Goal: Task Accomplishment & Management: Manage account settings

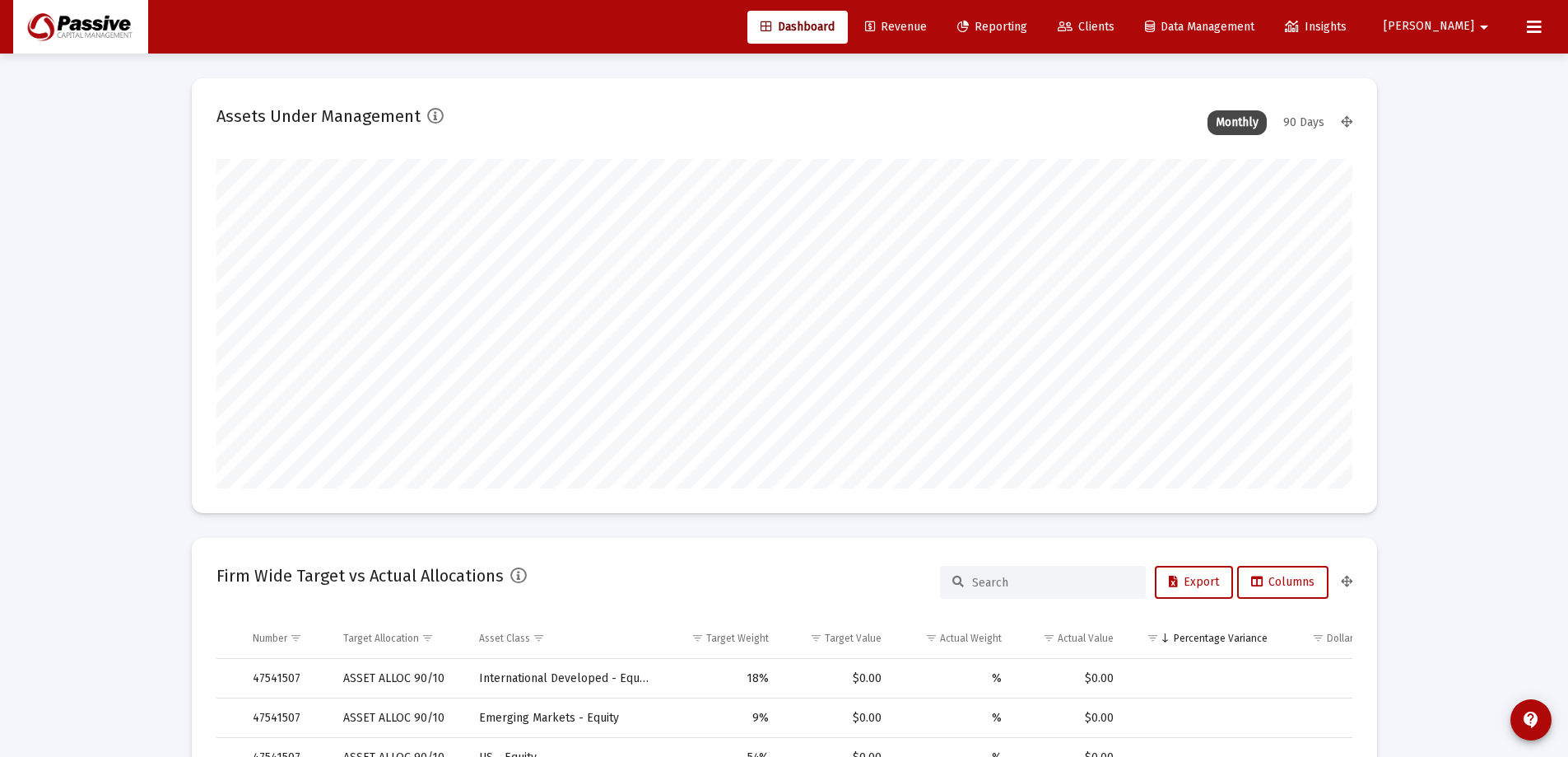
click at [1482, 29] on mat-icon "arrow_drop_down" at bounding box center [1485, 27] width 20 height 33
click at [1503, 73] on span "Settings" at bounding box center [1498, 69] width 49 height 39
click at [1481, 35] on mat-icon "arrow_drop_down" at bounding box center [1485, 27] width 20 height 33
click at [1482, 57] on span "Settings" at bounding box center [1498, 69] width 49 height 39
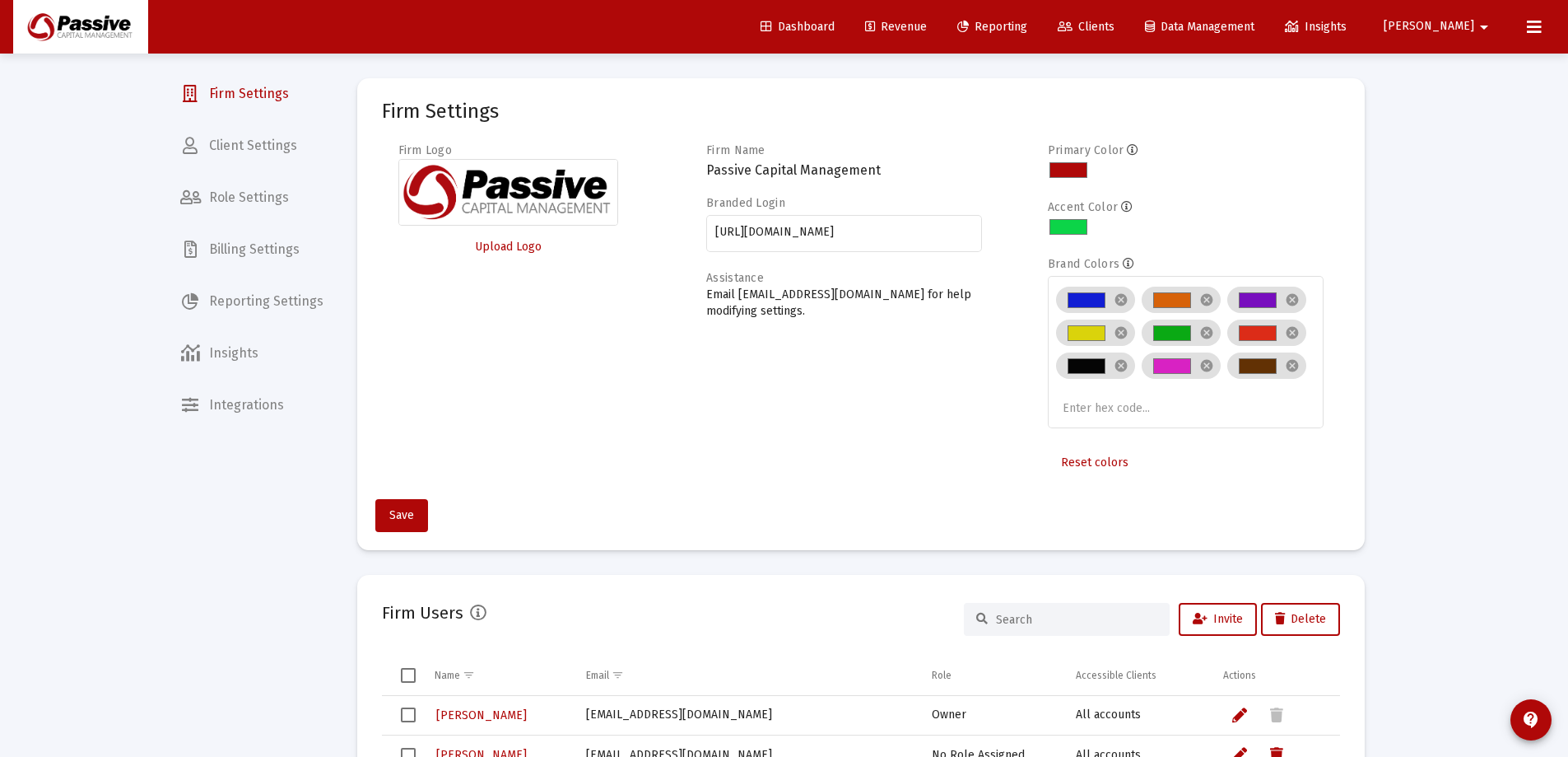
click at [261, 146] on span "Client Settings" at bounding box center [251, 145] width 170 height 39
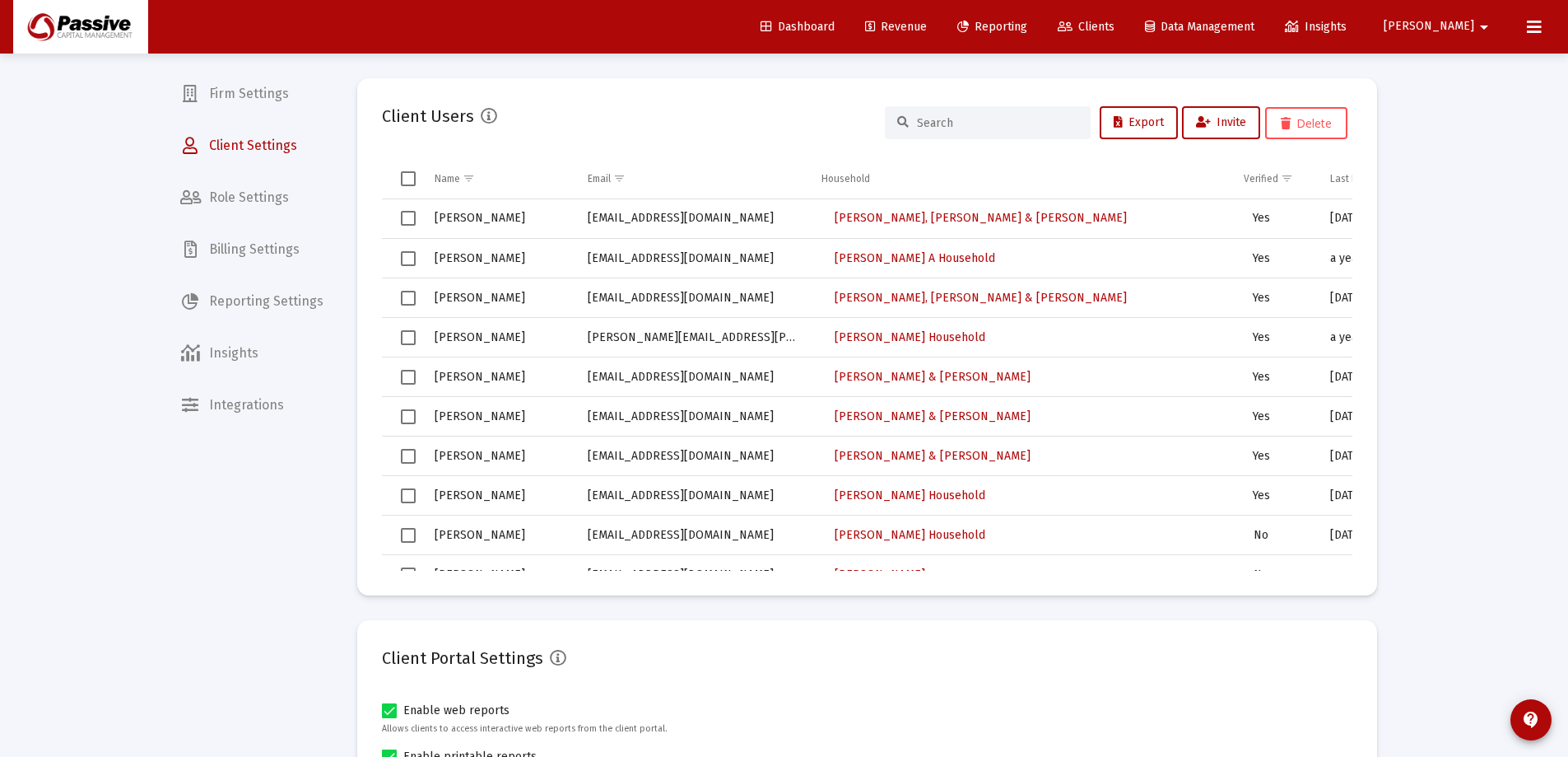
click at [1013, 123] on input at bounding box center [998, 123] width 161 height 14
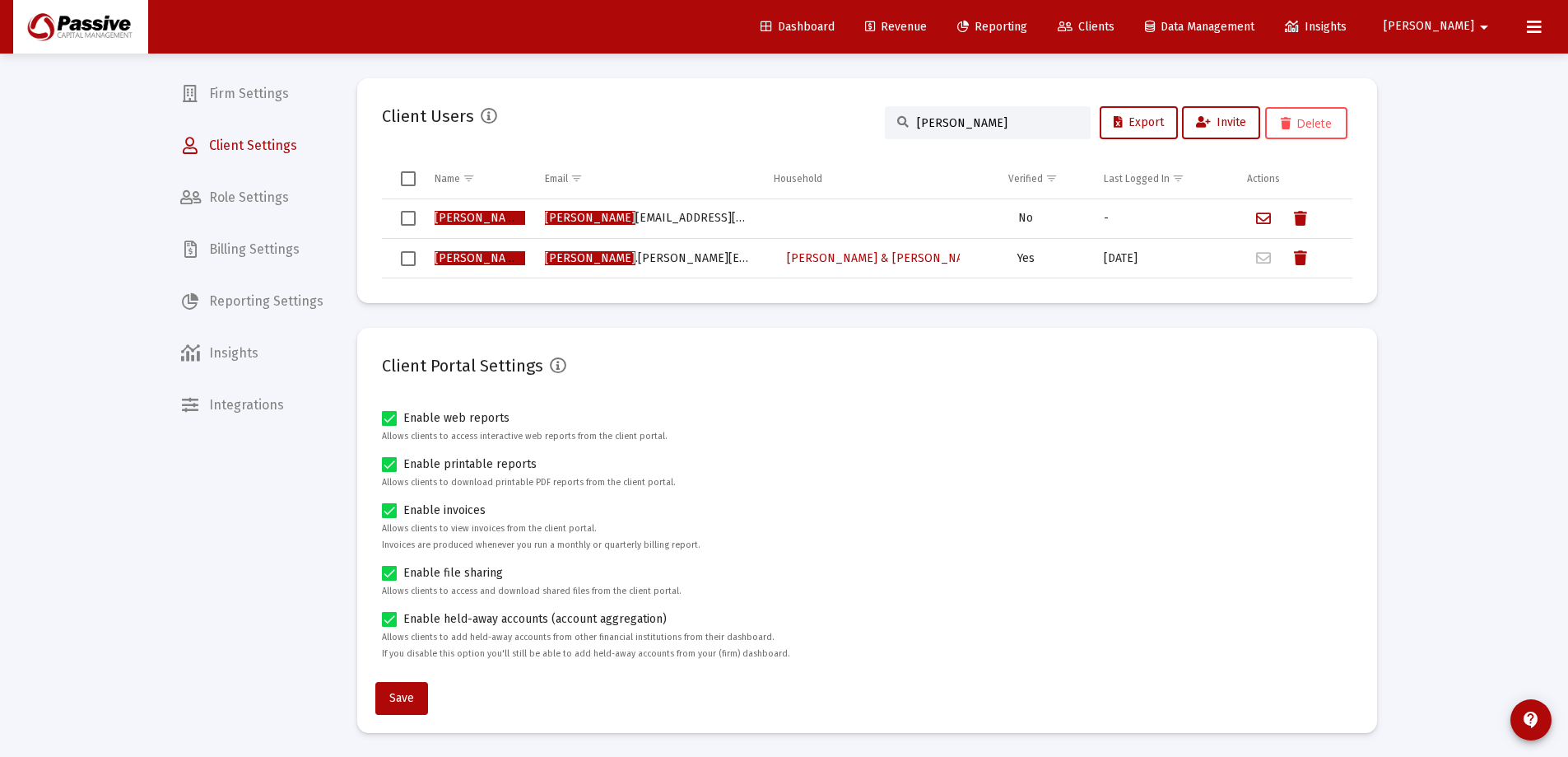
type input "[PERSON_NAME]"
drag, startPoint x: 1165, startPoint y: 258, endPoint x: 1099, endPoint y: 256, distance: 66.0
click at [1099, 256] on td "[DATE]" at bounding box center [1164, 258] width 143 height 39
click at [1163, 256] on div "[DATE]" at bounding box center [1164, 258] width 120 height 16
drag, startPoint x: 1163, startPoint y: 257, endPoint x: 1108, endPoint y: 258, distance: 55.0
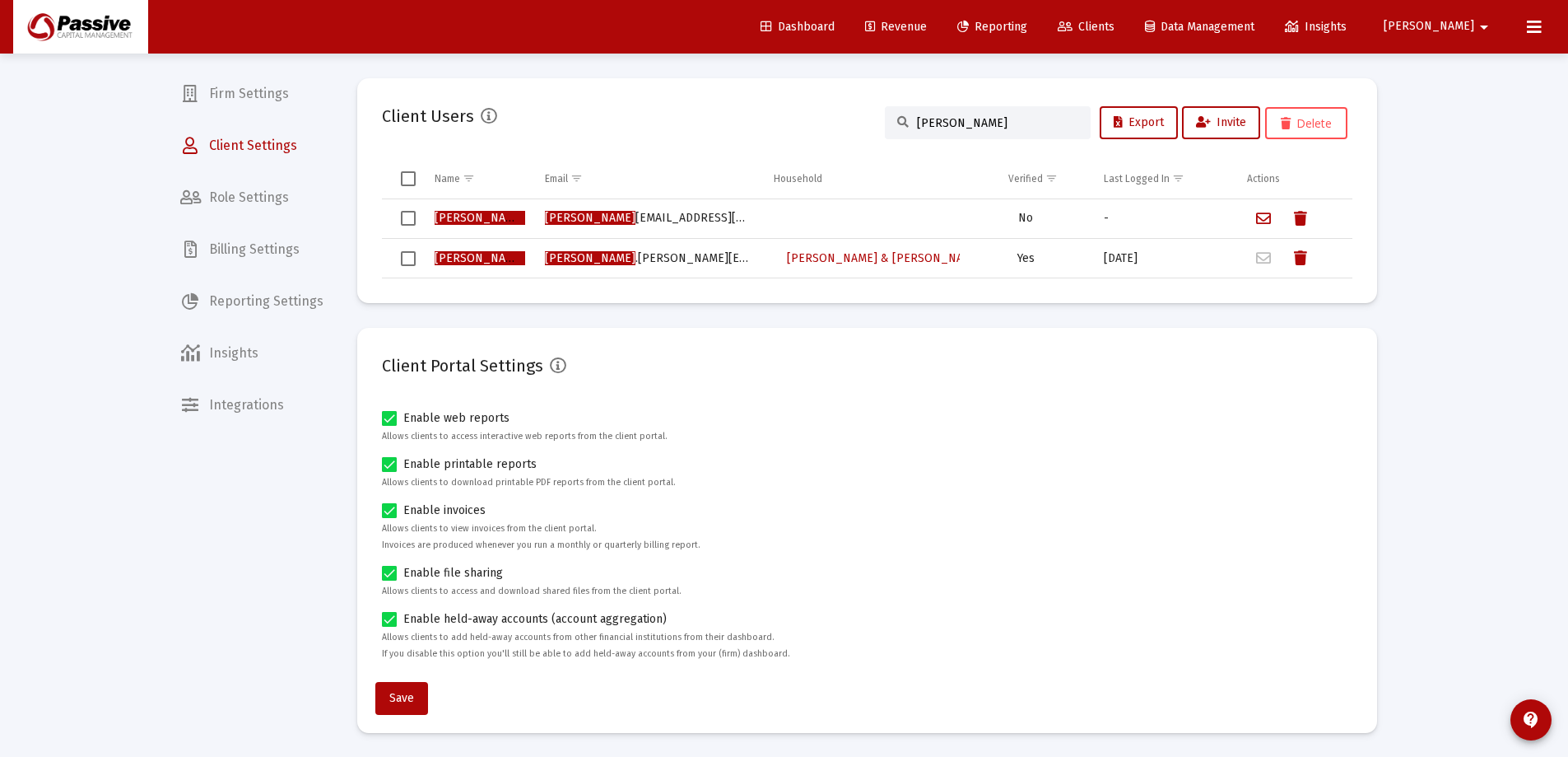
click at [1108, 258] on div "[DATE]" at bounding box center [1164, 258] width 120 height 16
click at [1176, 258] on div "[DATE]" at bounding box center [1164, 258] width 120 height 16
click at [407, 260] on span "Select row" at bounding box center [408, 258] width 14 height 14
click at [1302, 259] on icon "Data grid" at bounding box center [1301, 258] width 13 height 20
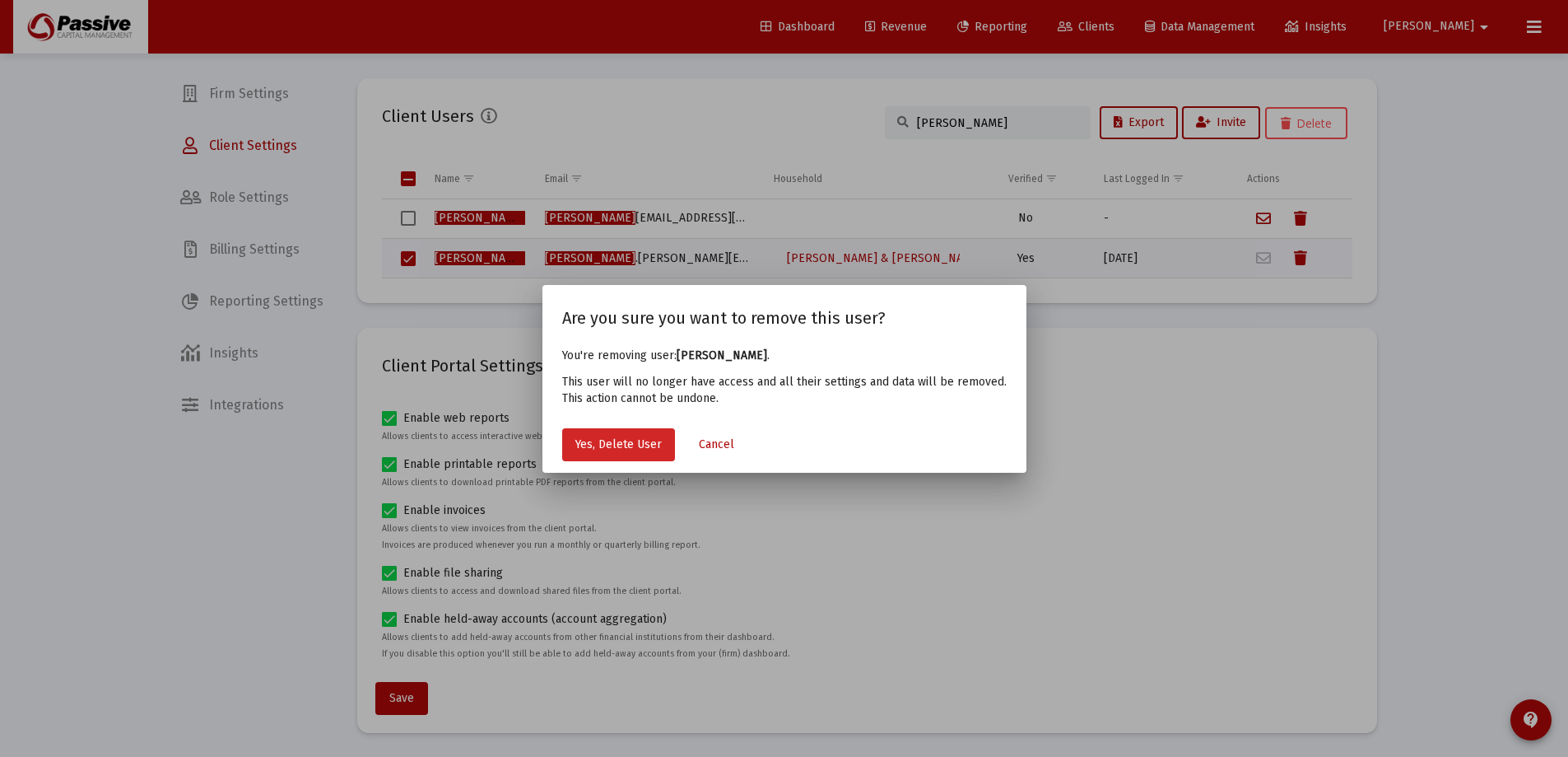
click at [602, 438] on span "Yes, Delete User" at bounding box center [619, 444] width 86 height 14
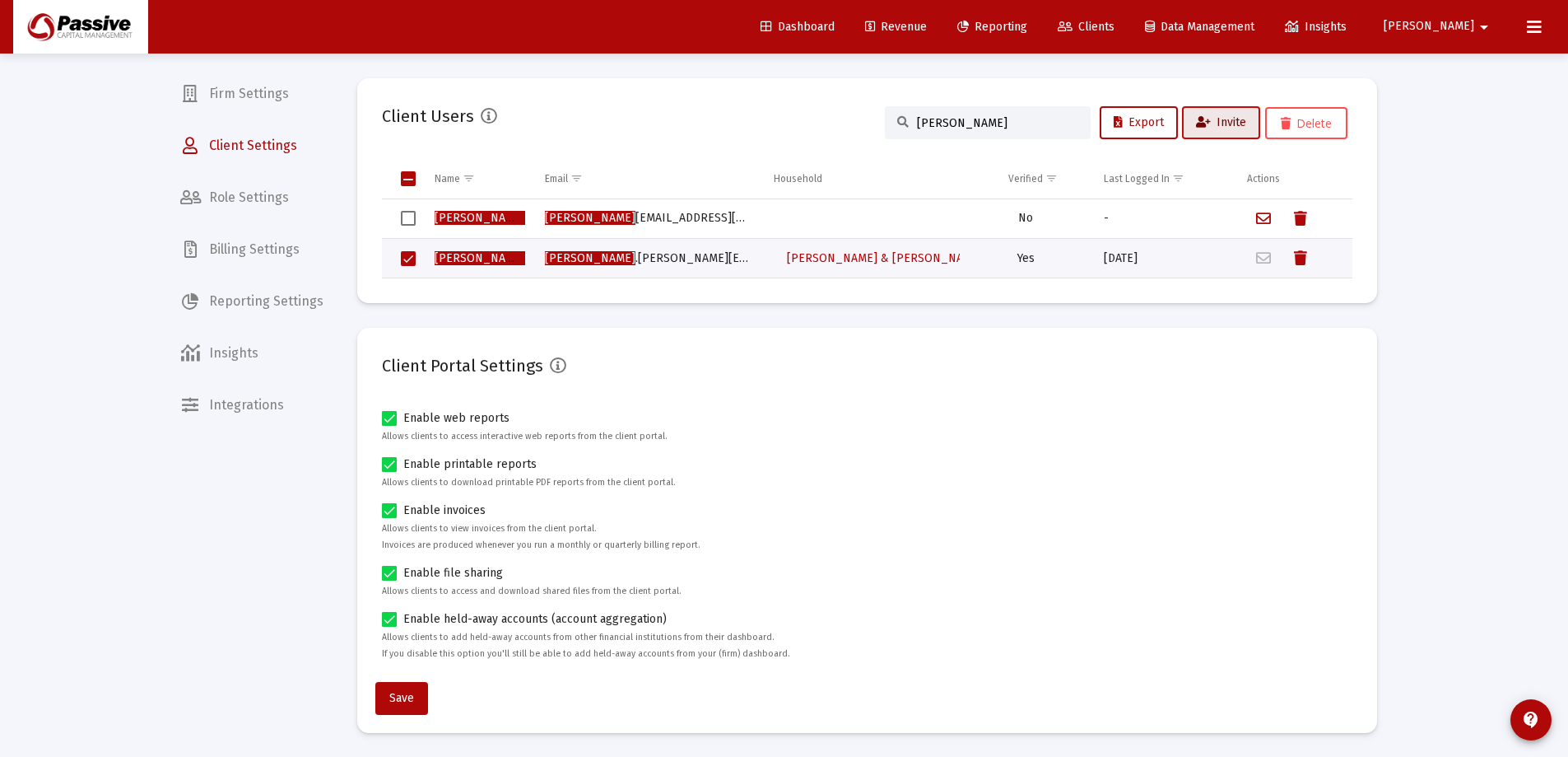
click at [1228, 121] on span "Invite" at bounding box center [1222, 122] width 50 height 14
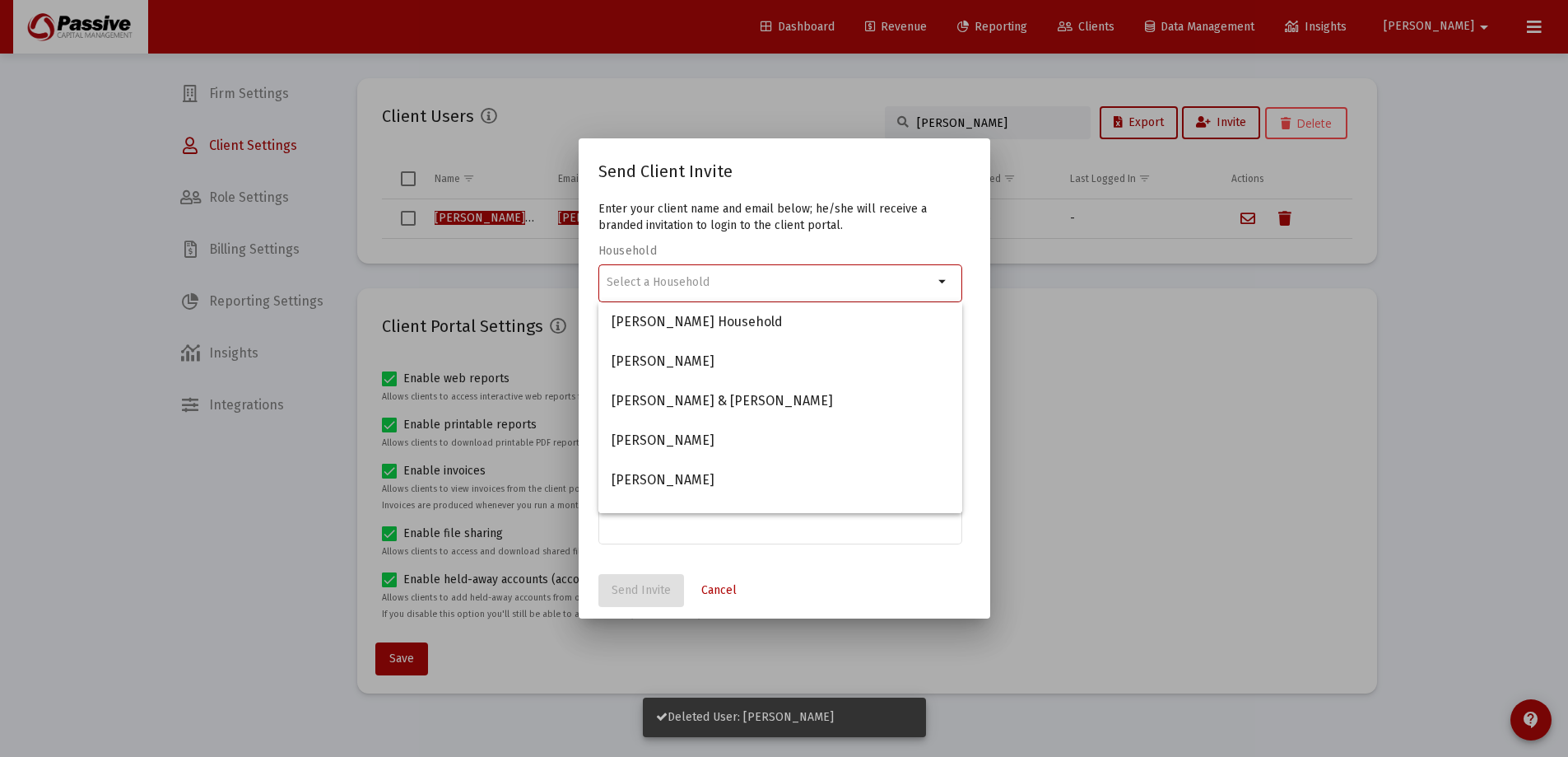
type input "a"
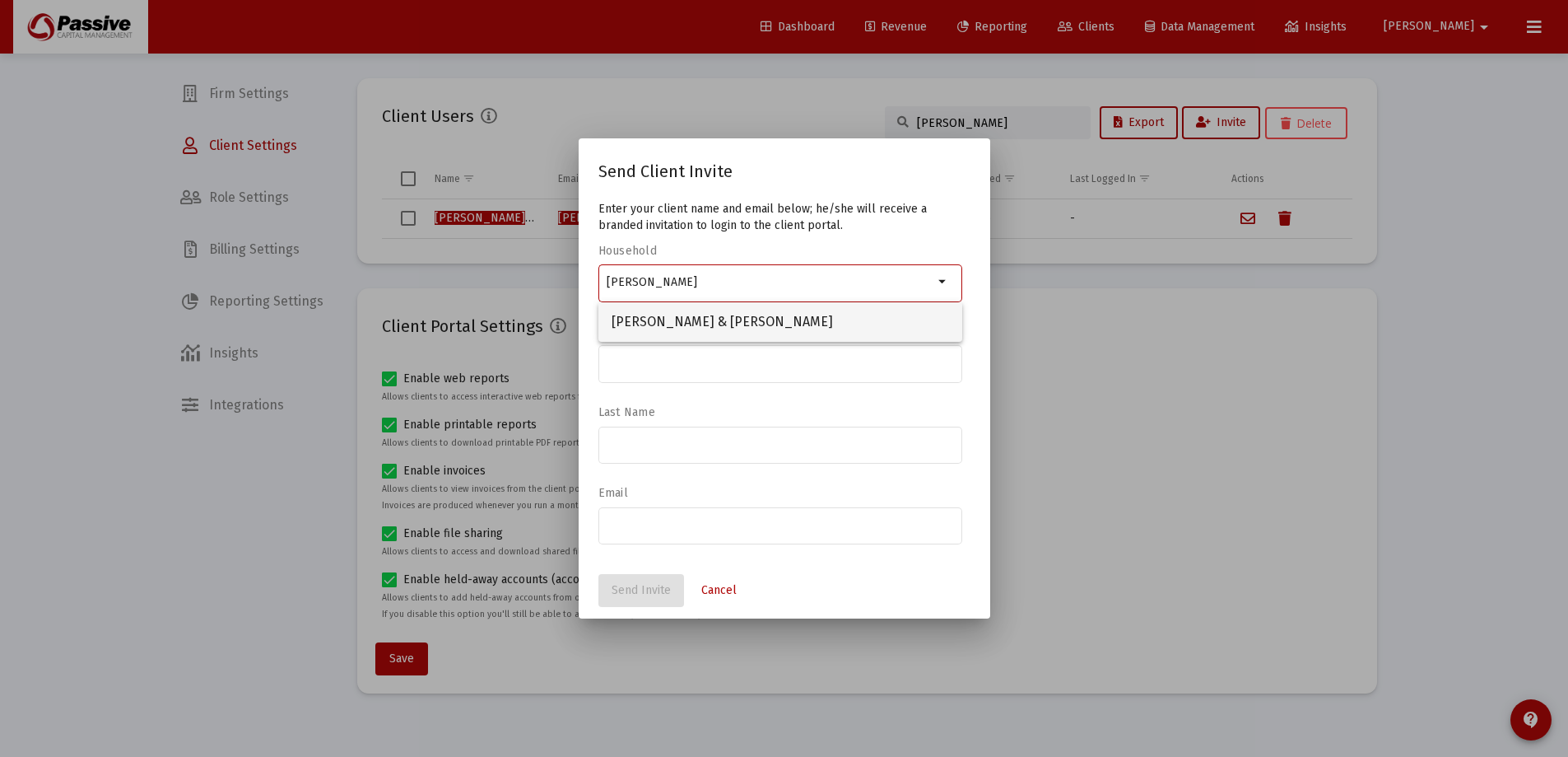
click at [697, 308] on span "[PERSON_NAME] & [PERSON_NAME]" at bounding box center [780, 321] width 338 height 39
type input "[PERSON_NAME] & [PERSON_NAME]"
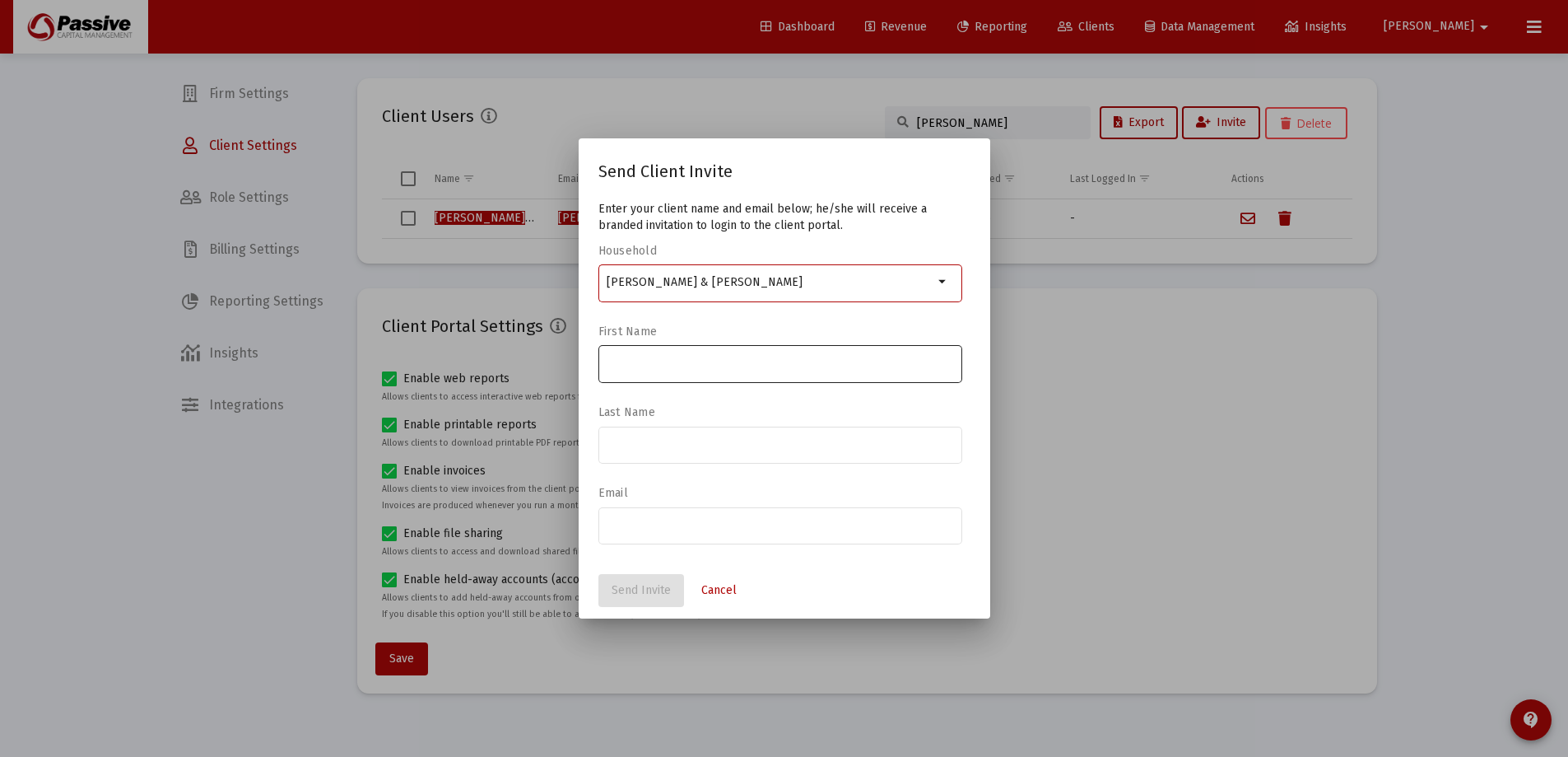
click at [680, 357] on input at bounding box center [779, 364] width 346 height 13
type input "[PERSON_NAME]"
click at [826, 512] on div at bounding box center [779, 524] width 346 height 40
paste input "[PERSON_NAME][EMAIL_ADDRESS][DOMAIN_NAME]"
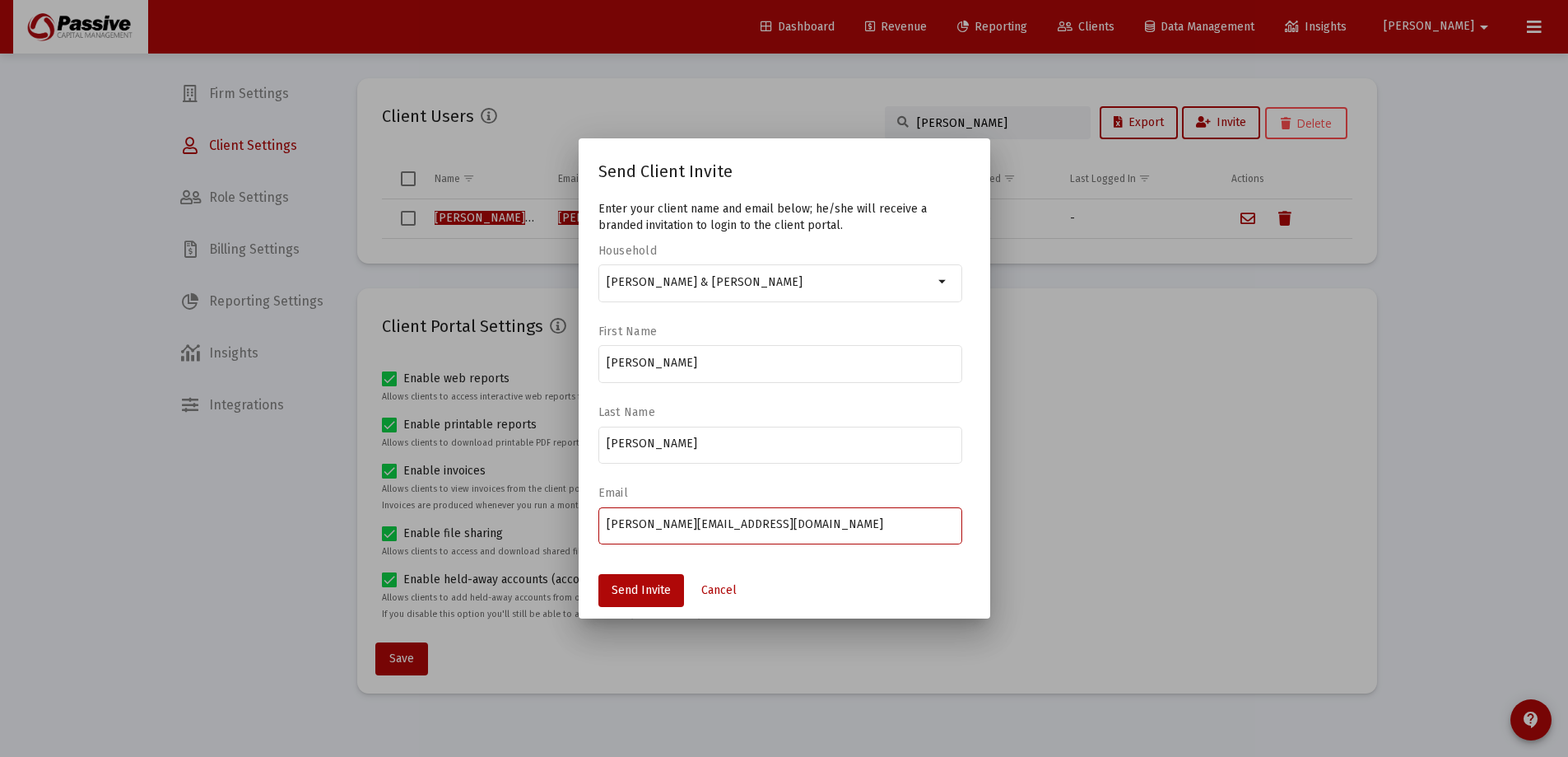
type input "[PERSON_NAME][EMAIL_ADDRESS][DOMAIN_NAME]"
click at [759, 486] on label "Email" at bounding box center [776, 492] width 356 height 14
click at [638, 593] on span "Send Invite" at bounding box center [641, 589] width 59 height 14
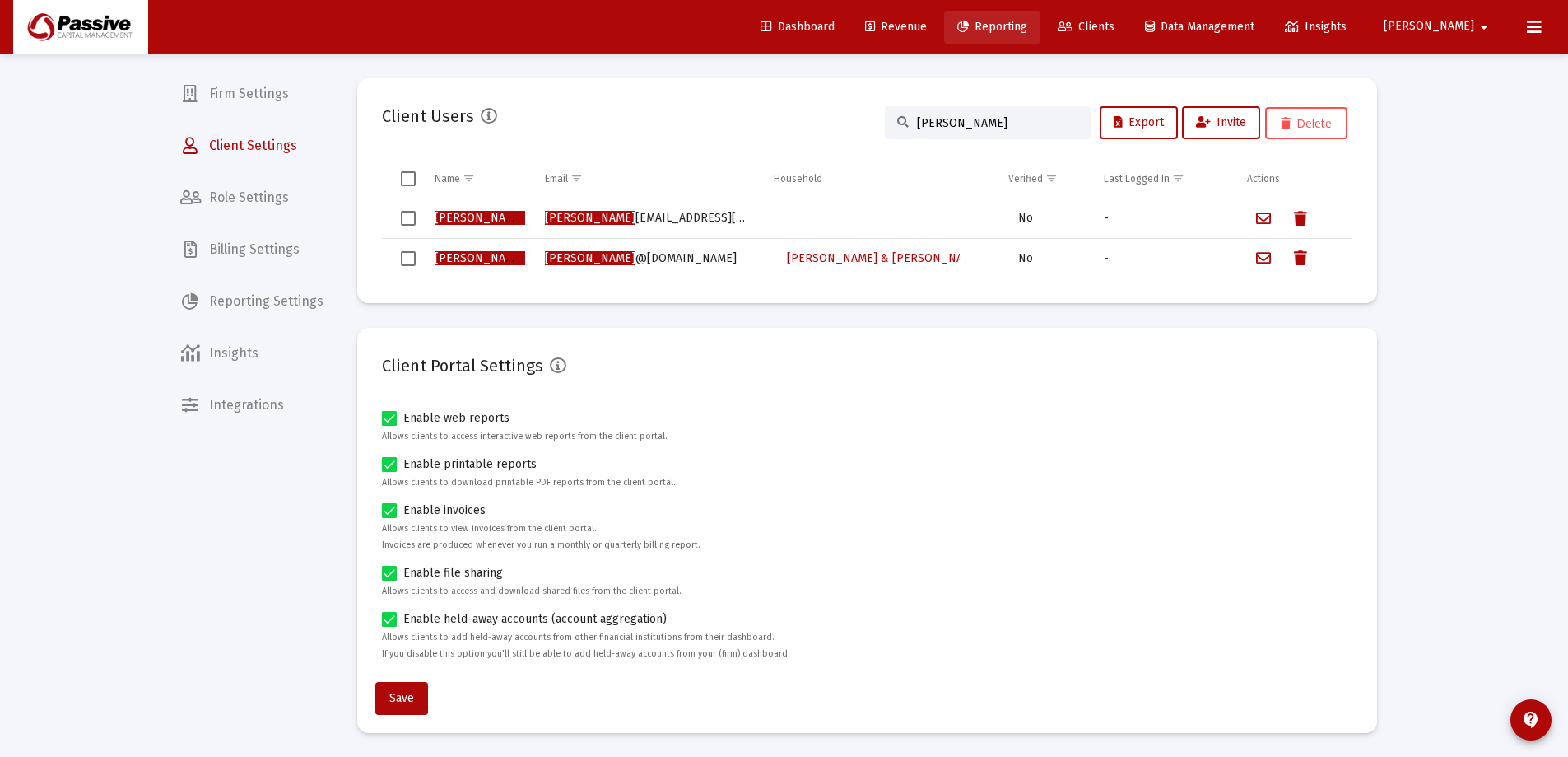
click at [1028, 26] on span "Reporting" at bounding box center [992, 27] width 70 height 14
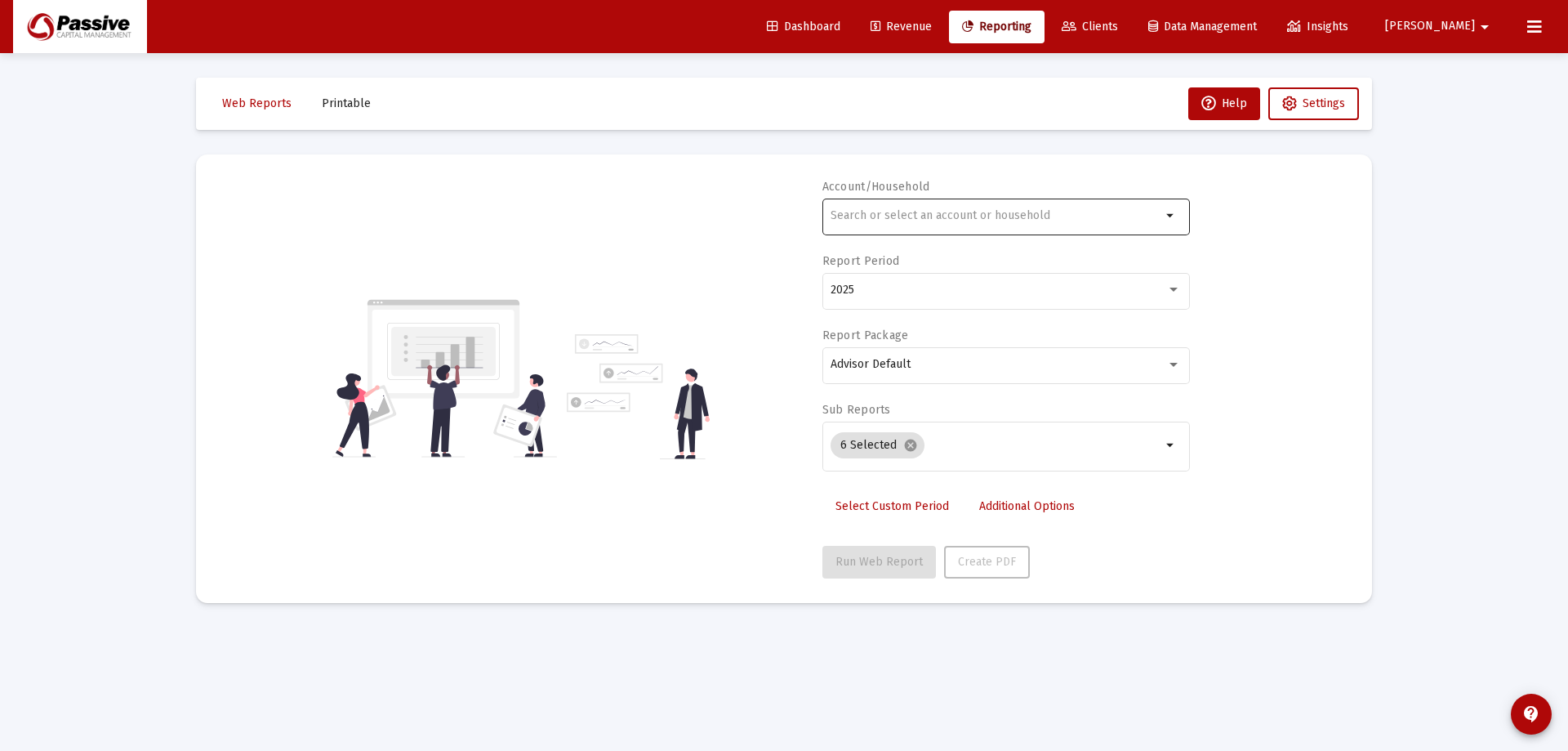
click at [901, 216] on input "text" at bounding box center [996, 216] width 330 height 13
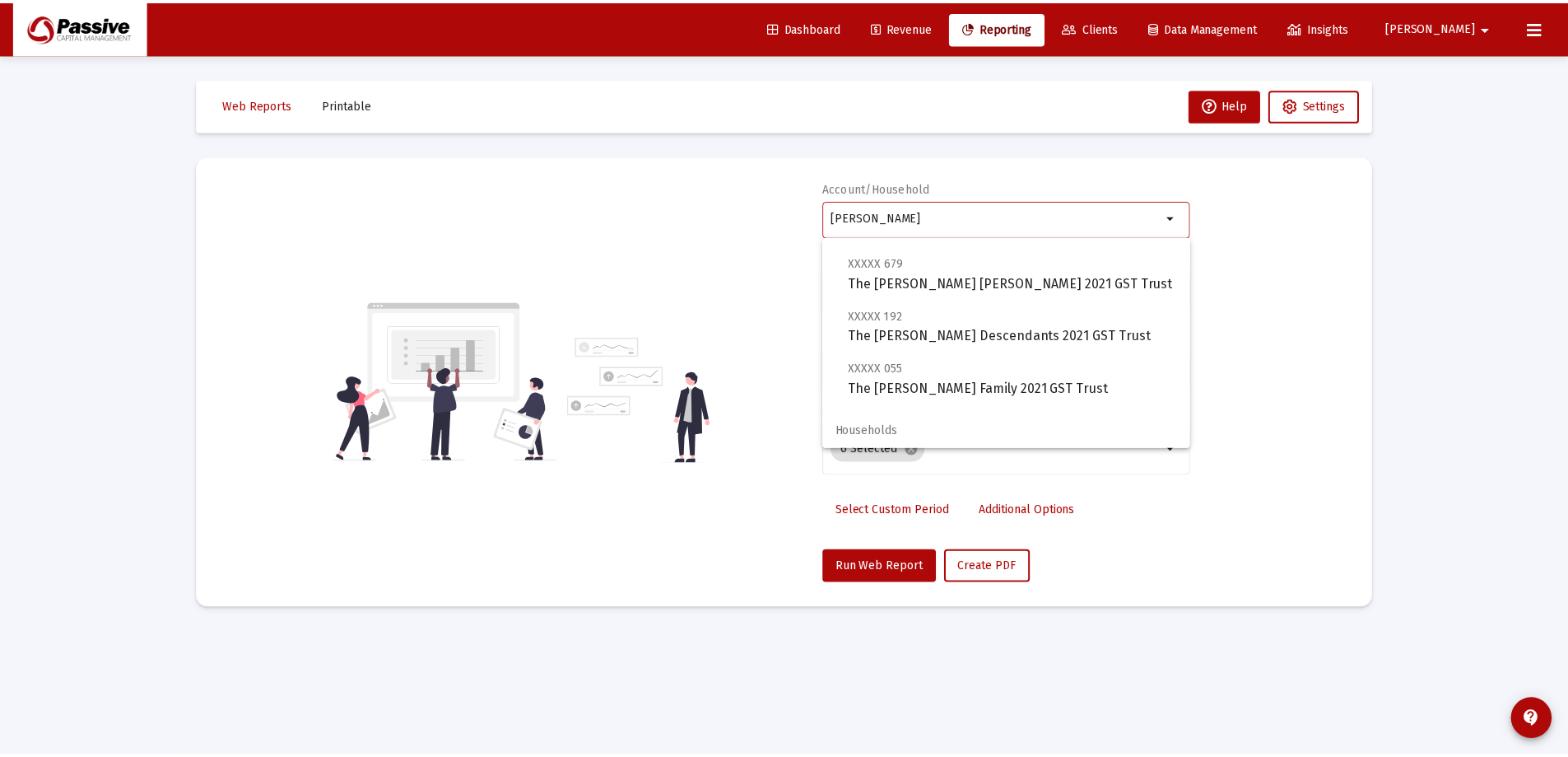
scroll to position [303, 0]
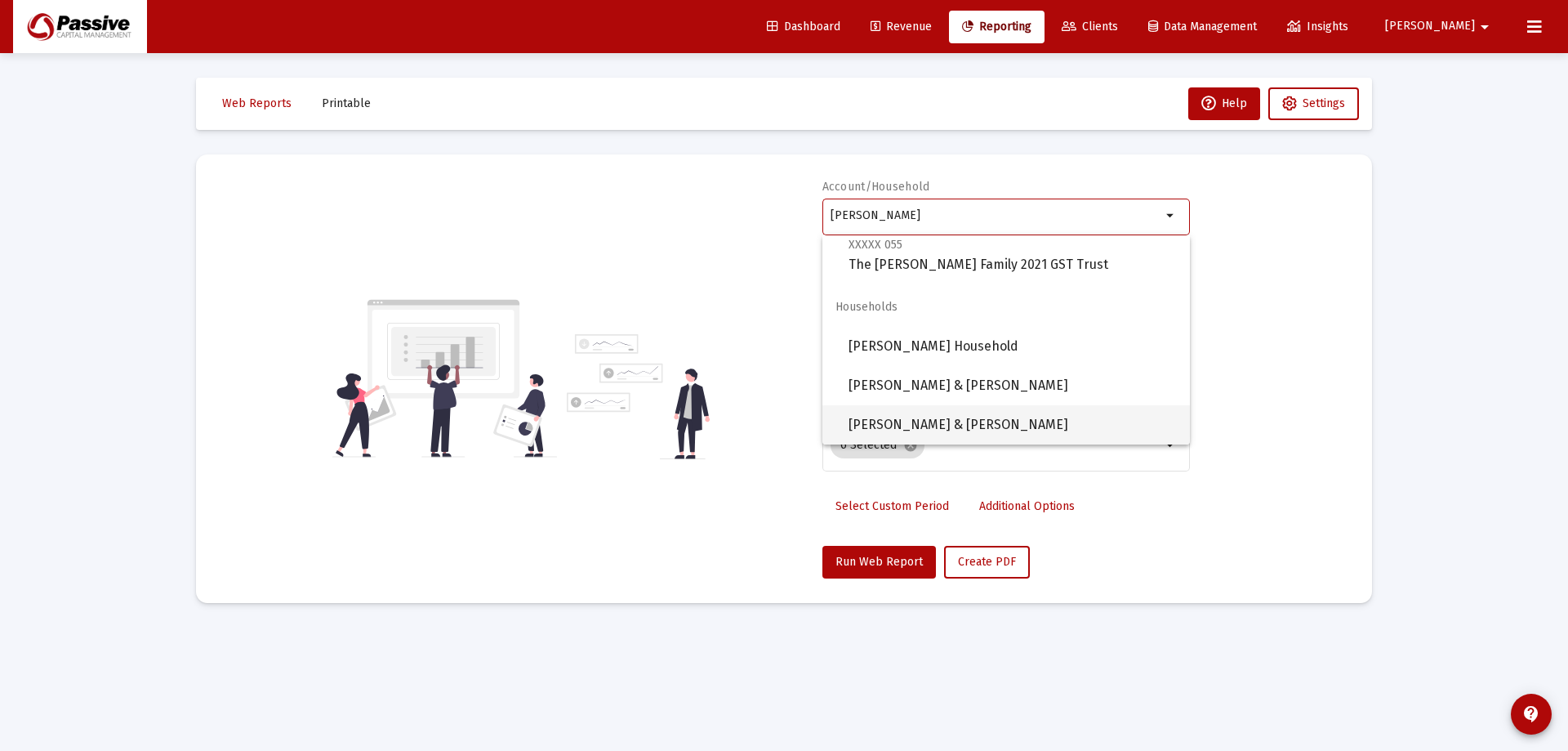
click at [955, 427] on span "[PERSON_NAME] & [PERSON_NAME]" at bounding box center [1012, 425] width 328 height 39
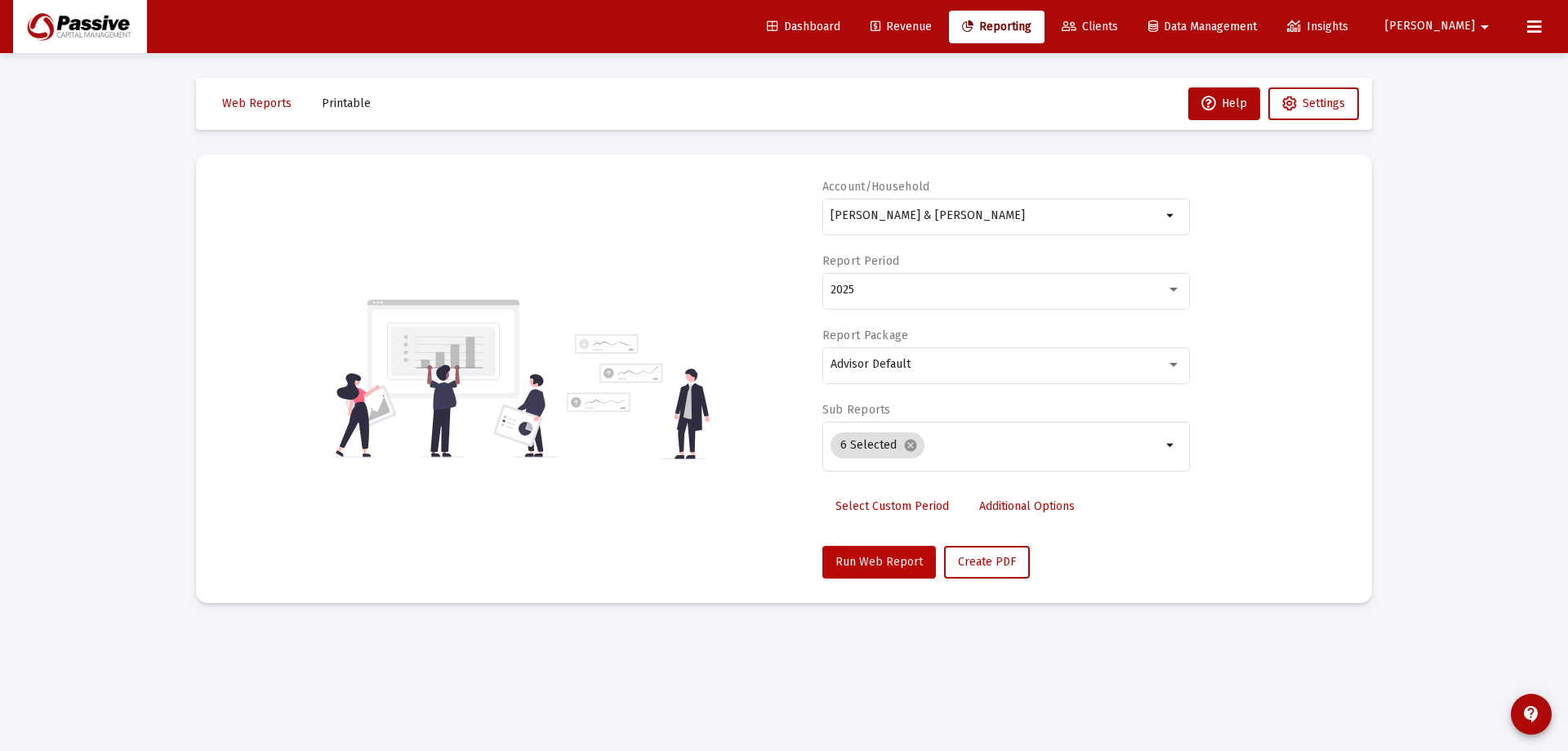
click at [874, 570] on button "Run Web Report" at bounding box center [879, 562] width 113 height 32
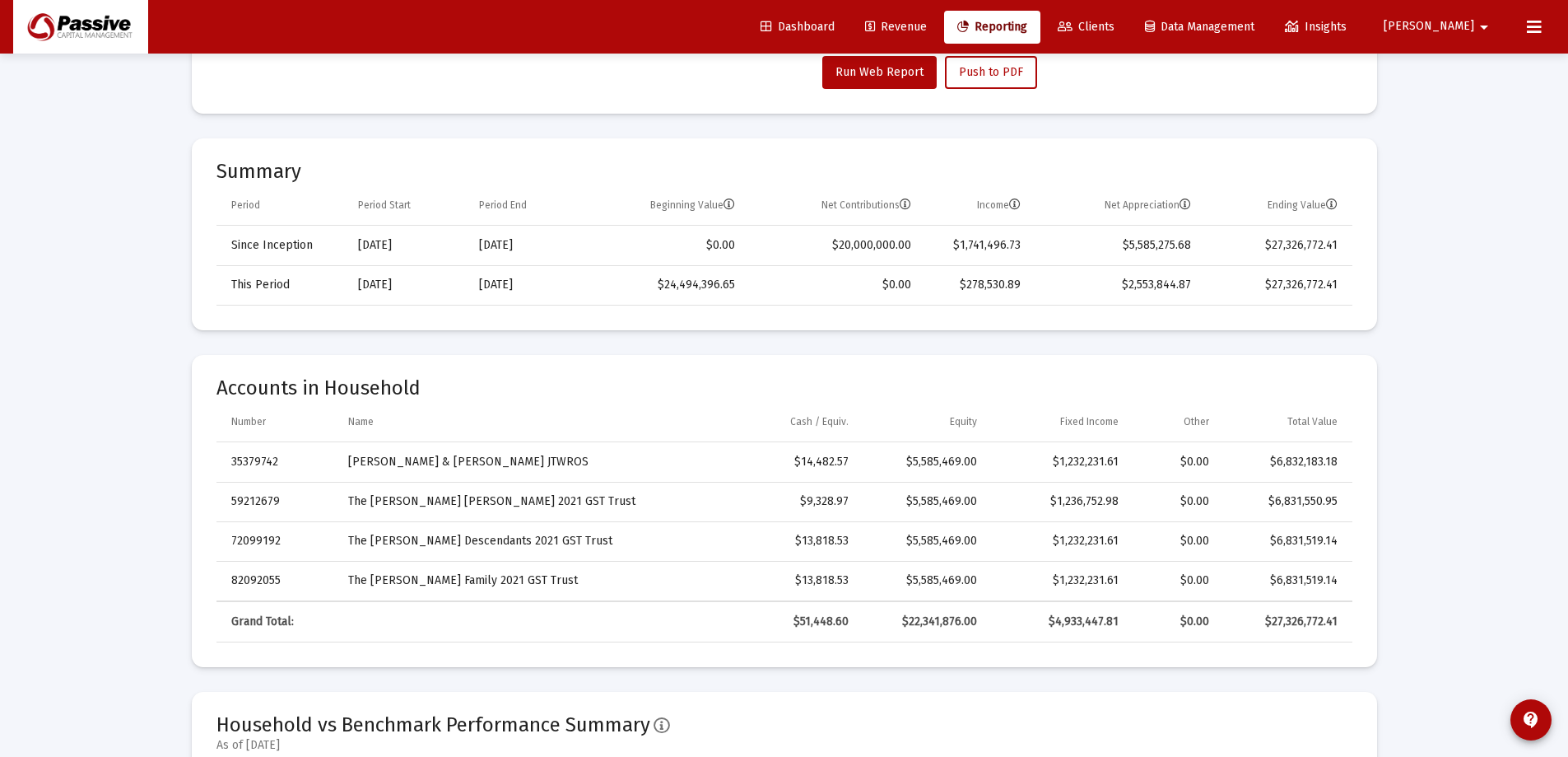
scroll to position [0, 0]
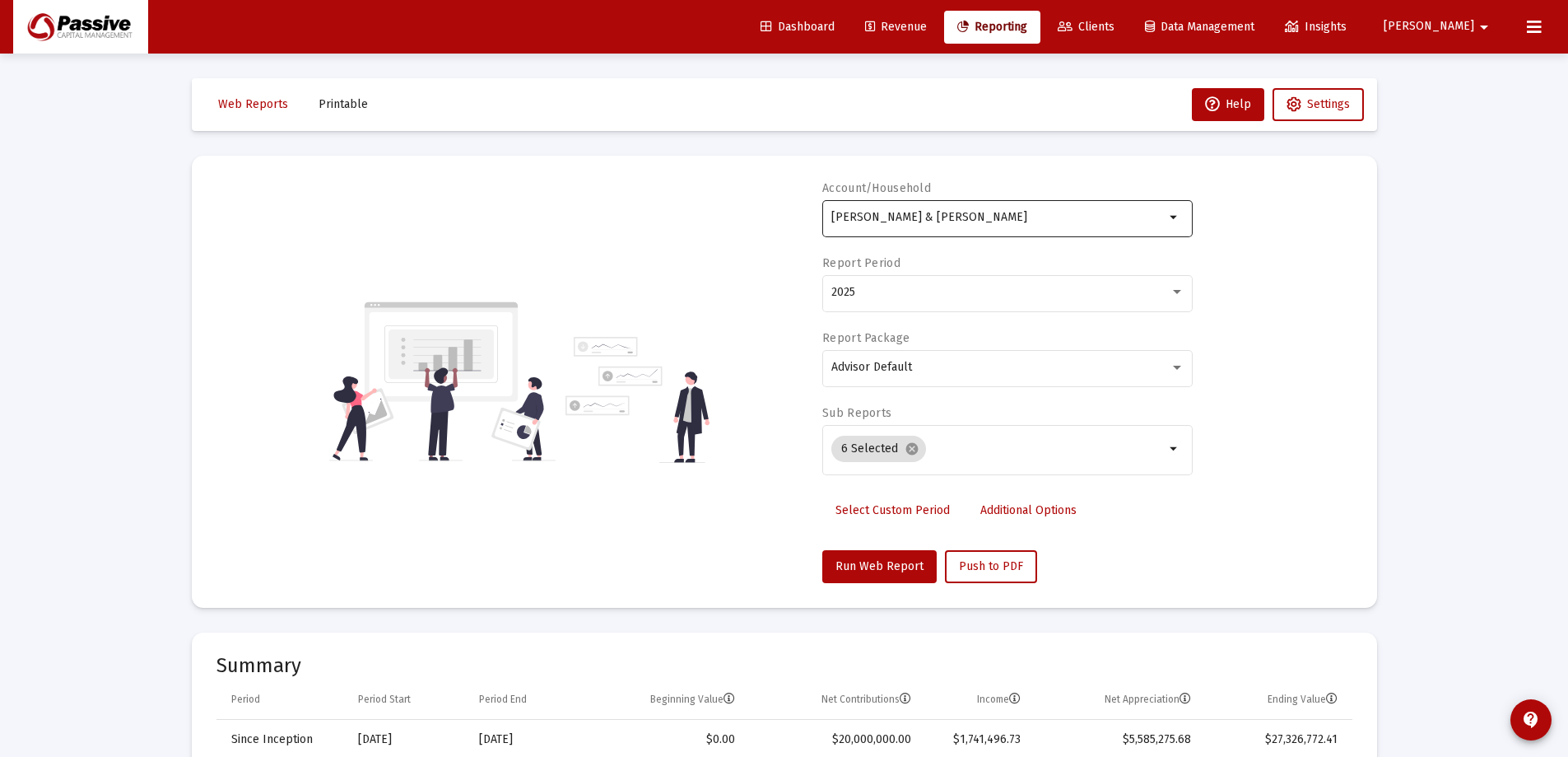
click at [1000, 214] on input "[PERSON_NAME] & [PERSON_NAME]" at bounding box center [998, 218] width 333 height 13
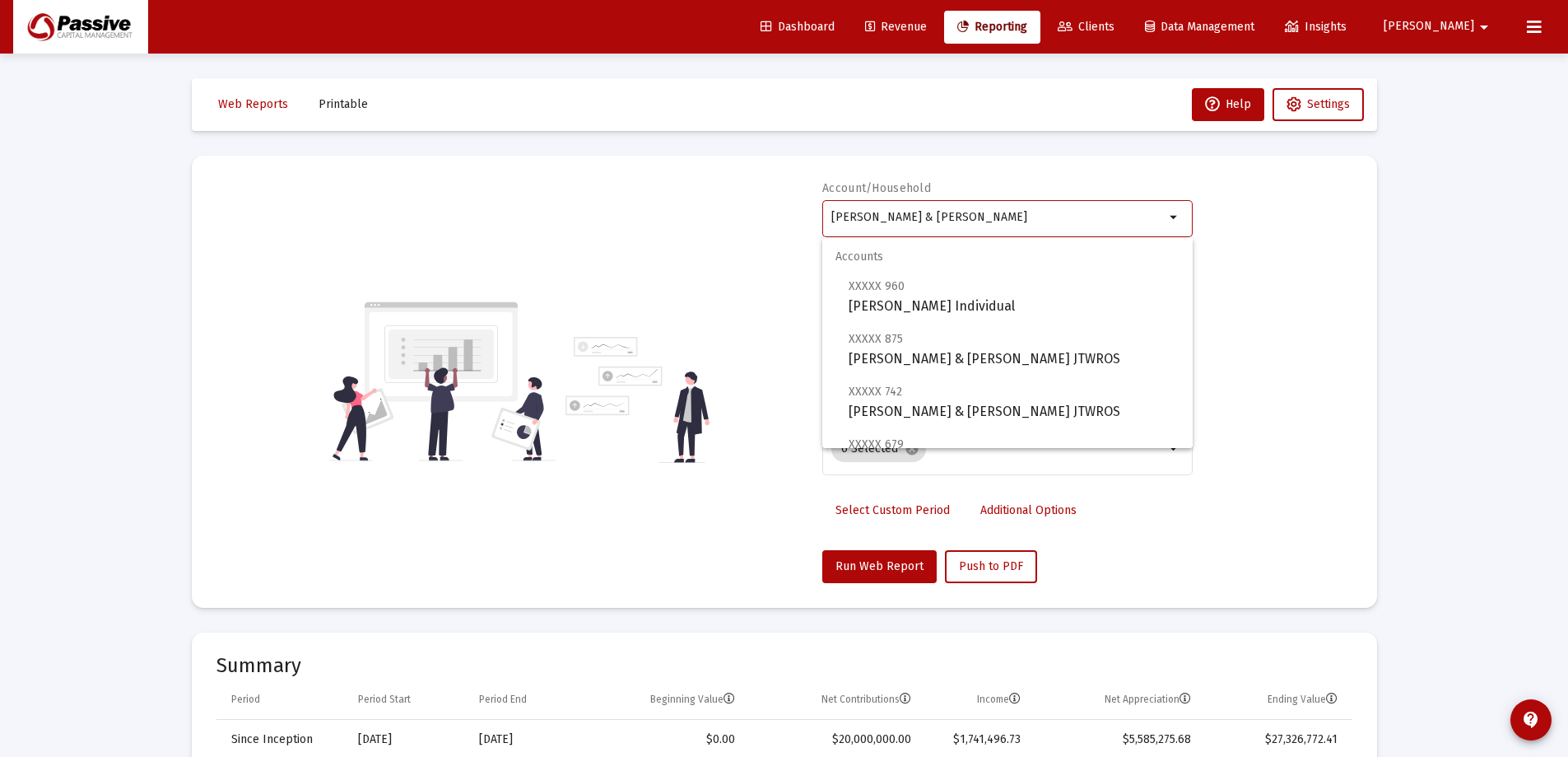
click at [1000, 214] on input "[PERSON_NAME] & [PERSON_NAME]" at bounding box center [998, 218] width 333 height 13
type input "h"
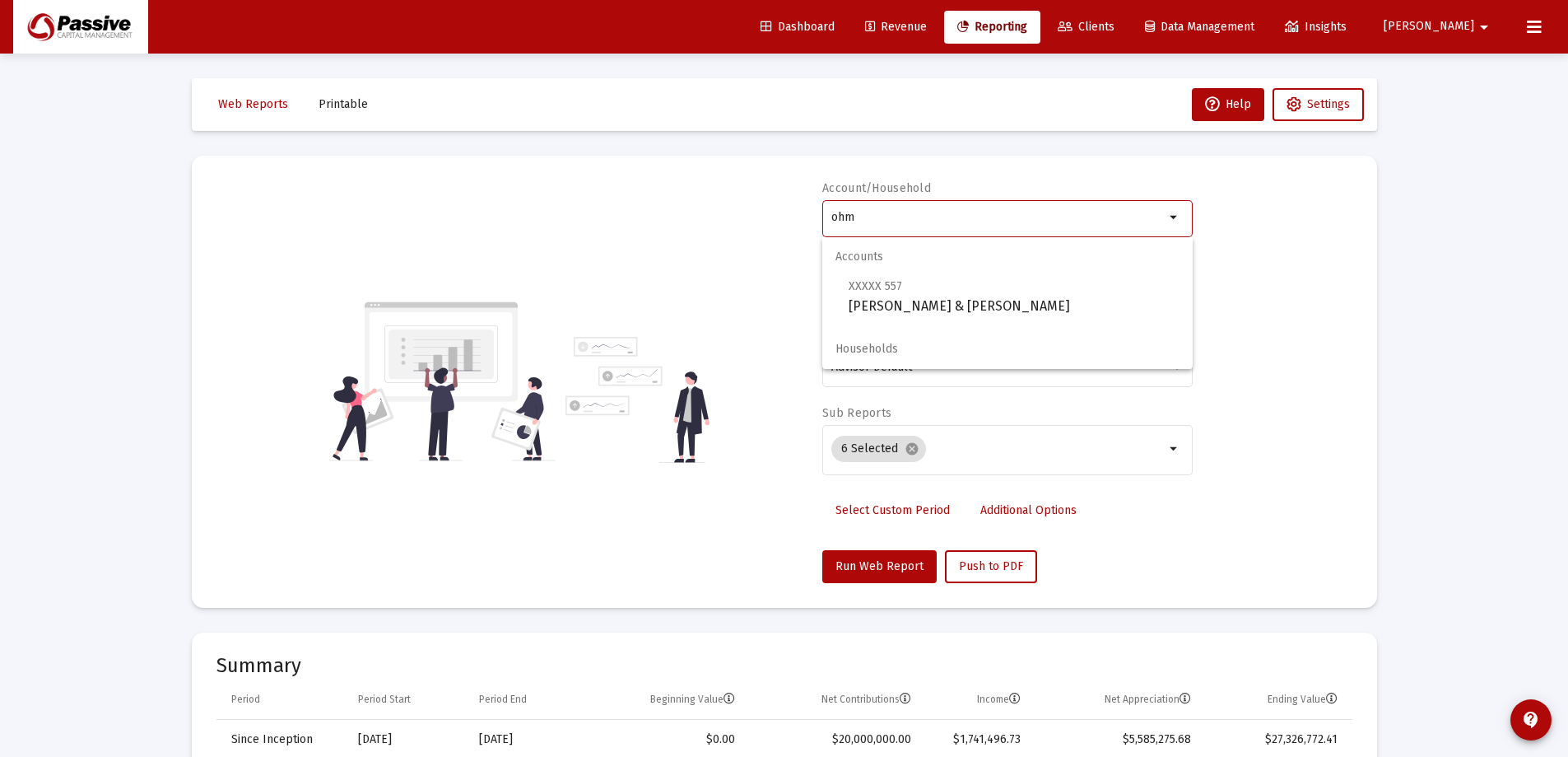
type input "ohm"
click at [1248, 248] on div "Account/Household ohm arrow_drop_down Report Period 2025 Report Package Advisor…" at bounding box center [785, 382] width 1136 height 403
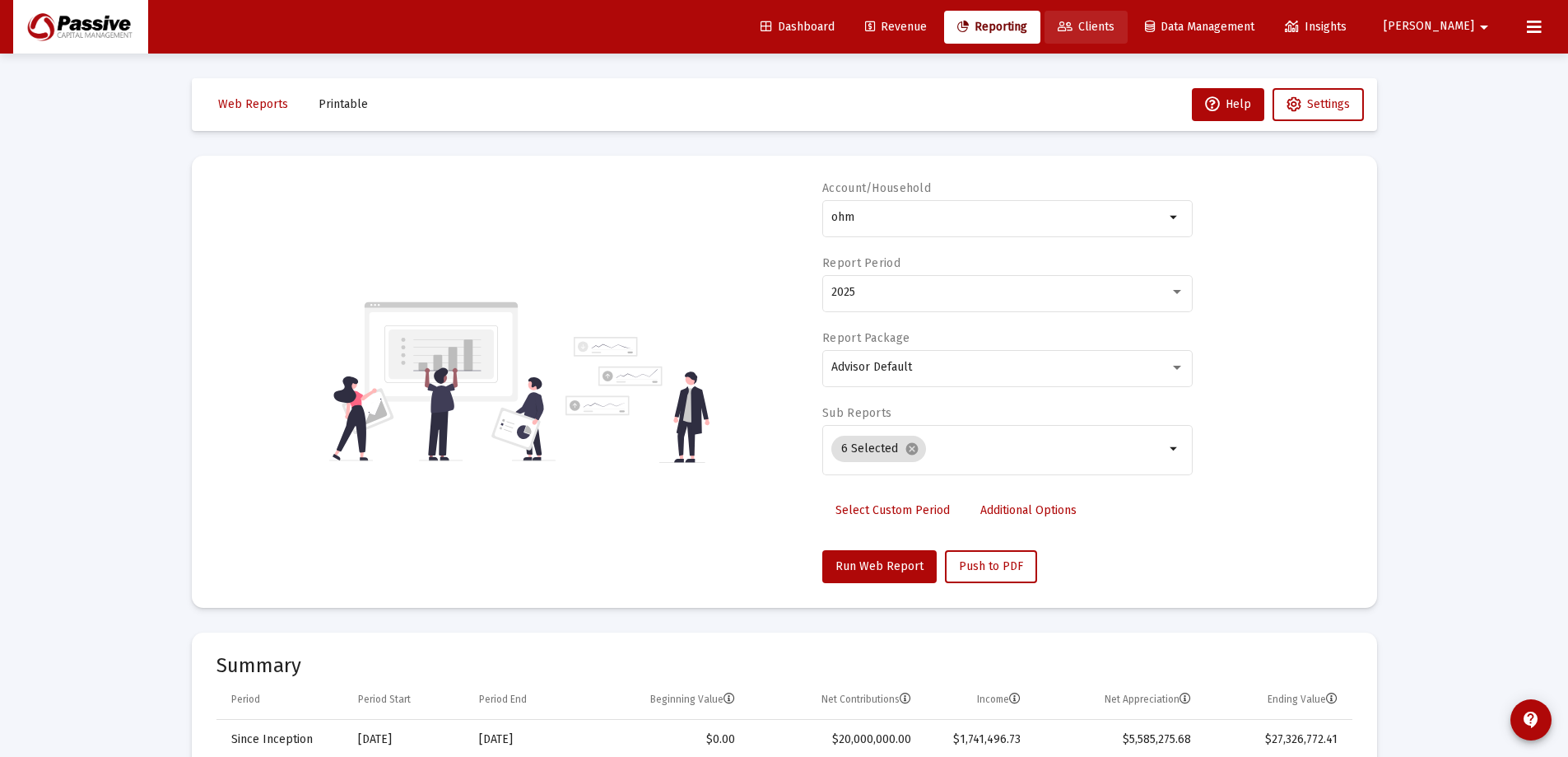
click at [1115, 22] on span "Clients" at bounding box center [1086, 27] width 57 height 14
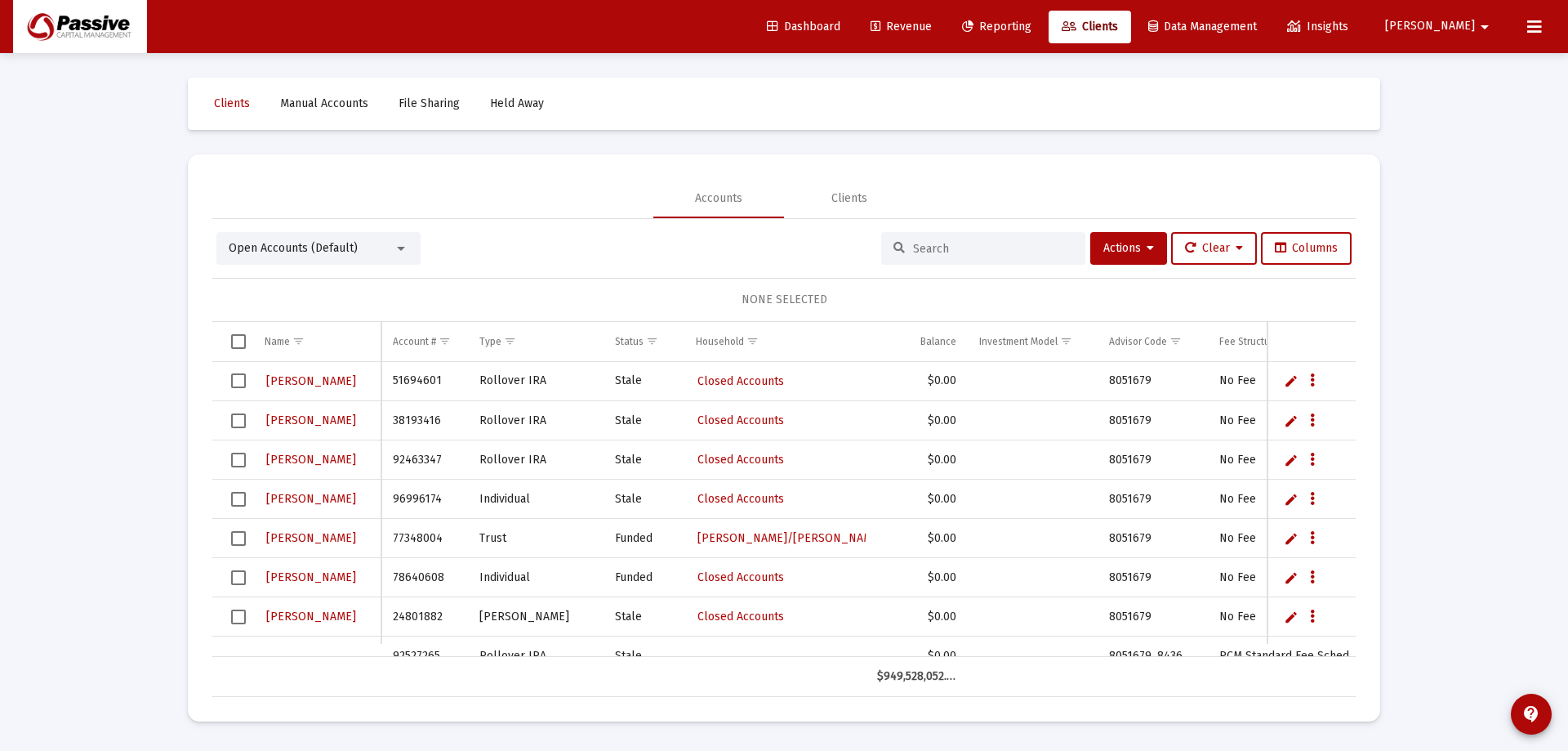
click at [301, 261] on div "Open Accounts (Default)" at bounding box center [318, 248] width 204 height 32
click at [312, 247] on span "Open Accounts (Default)" at bounding box center [293, 247] width 129 height 14
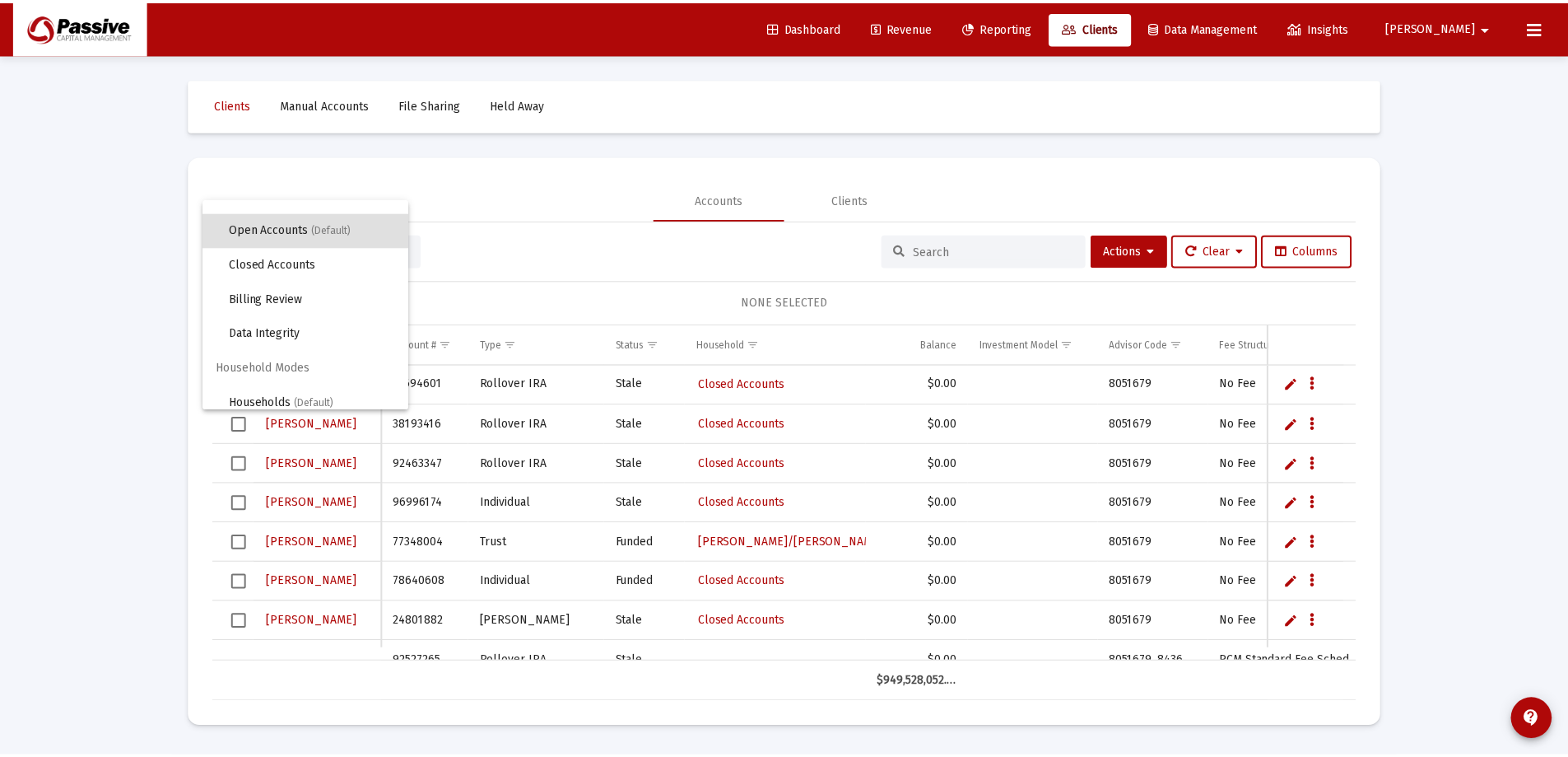
scroll to position [32, 0]
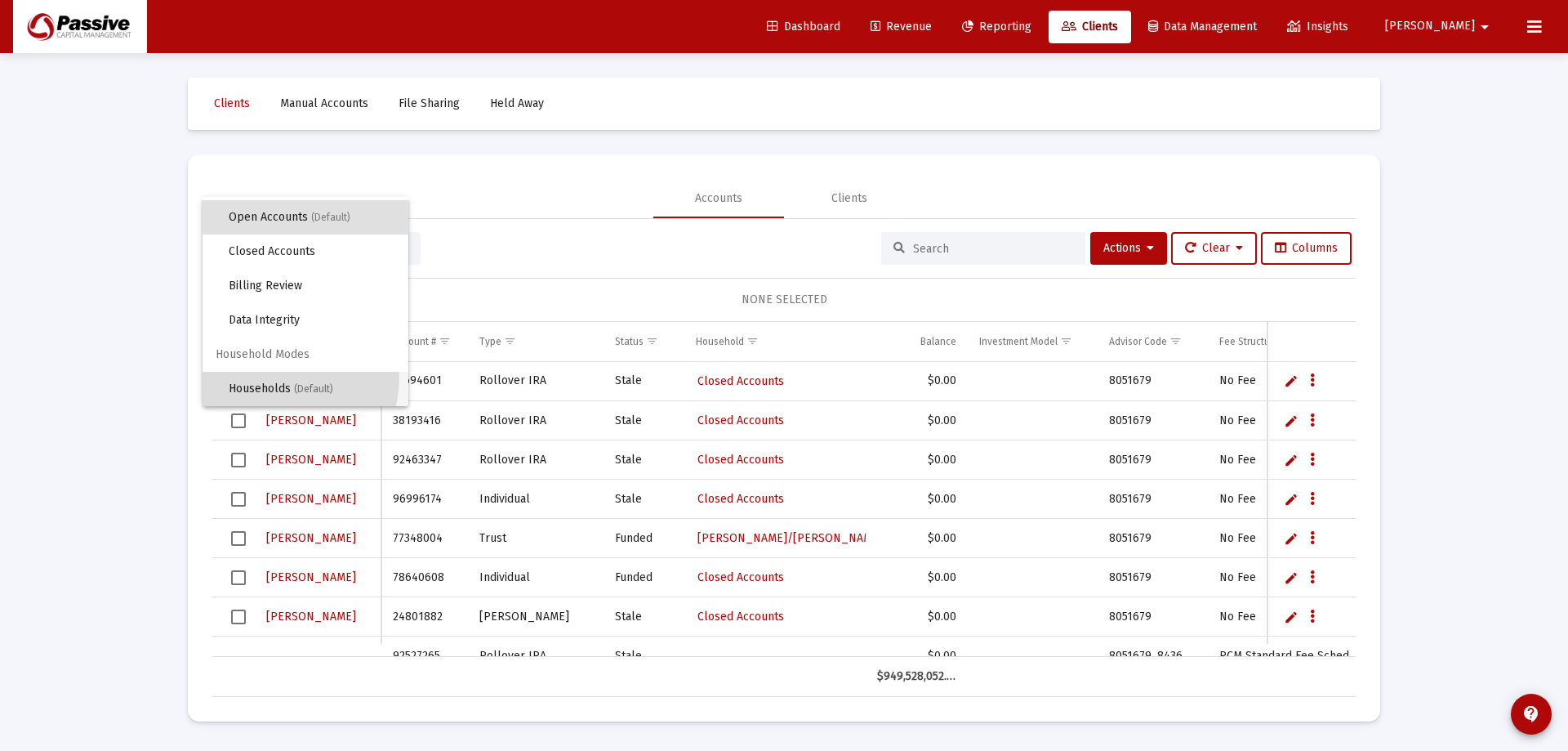
click at [273, 377] on span "Households (Default)" at bounding box center [311, 388] width 167 height 34
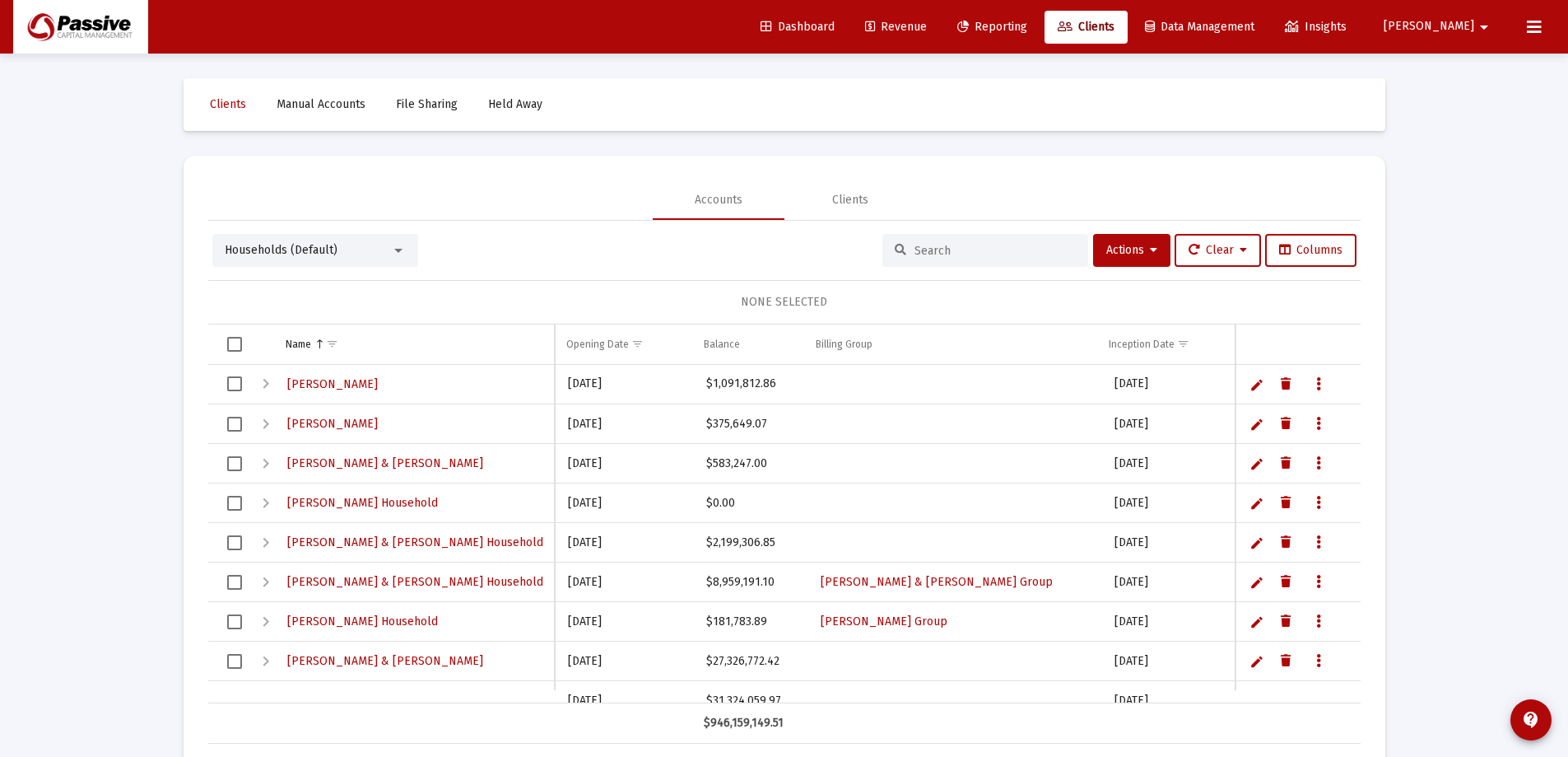
click at [930, 248] on input at bounding box center [995, 250] width 161 height 14
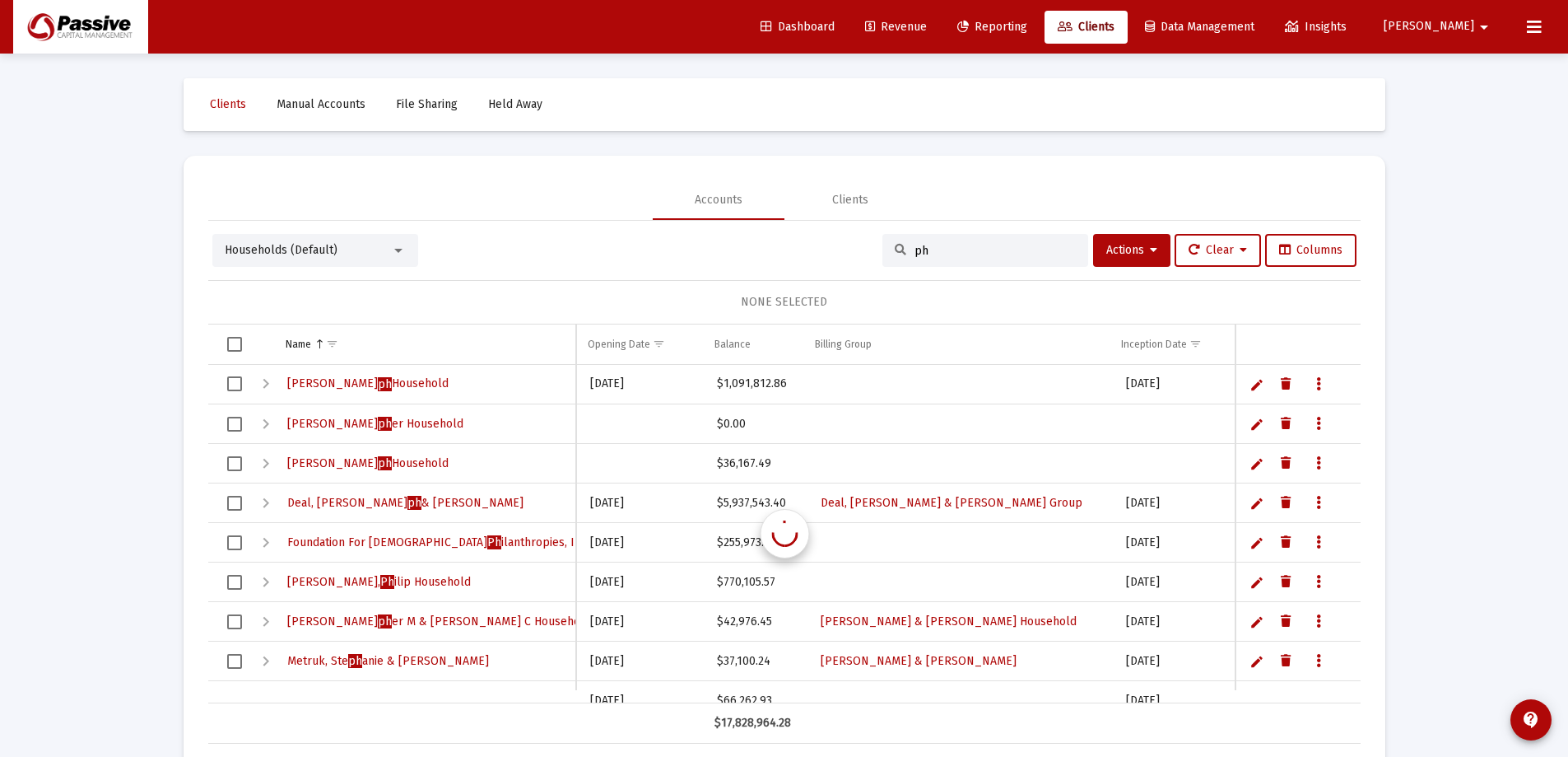
type input "p"
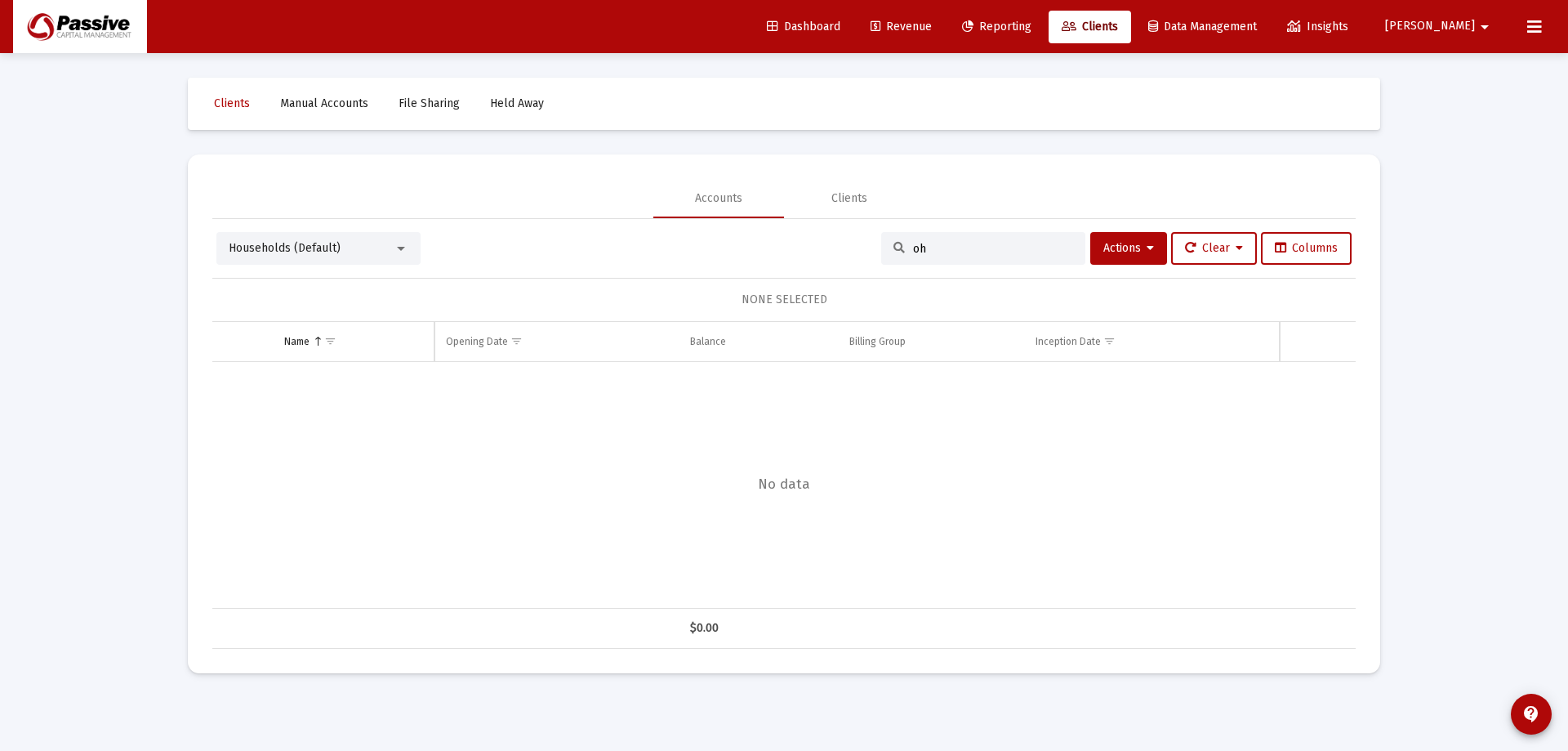
type input "o"
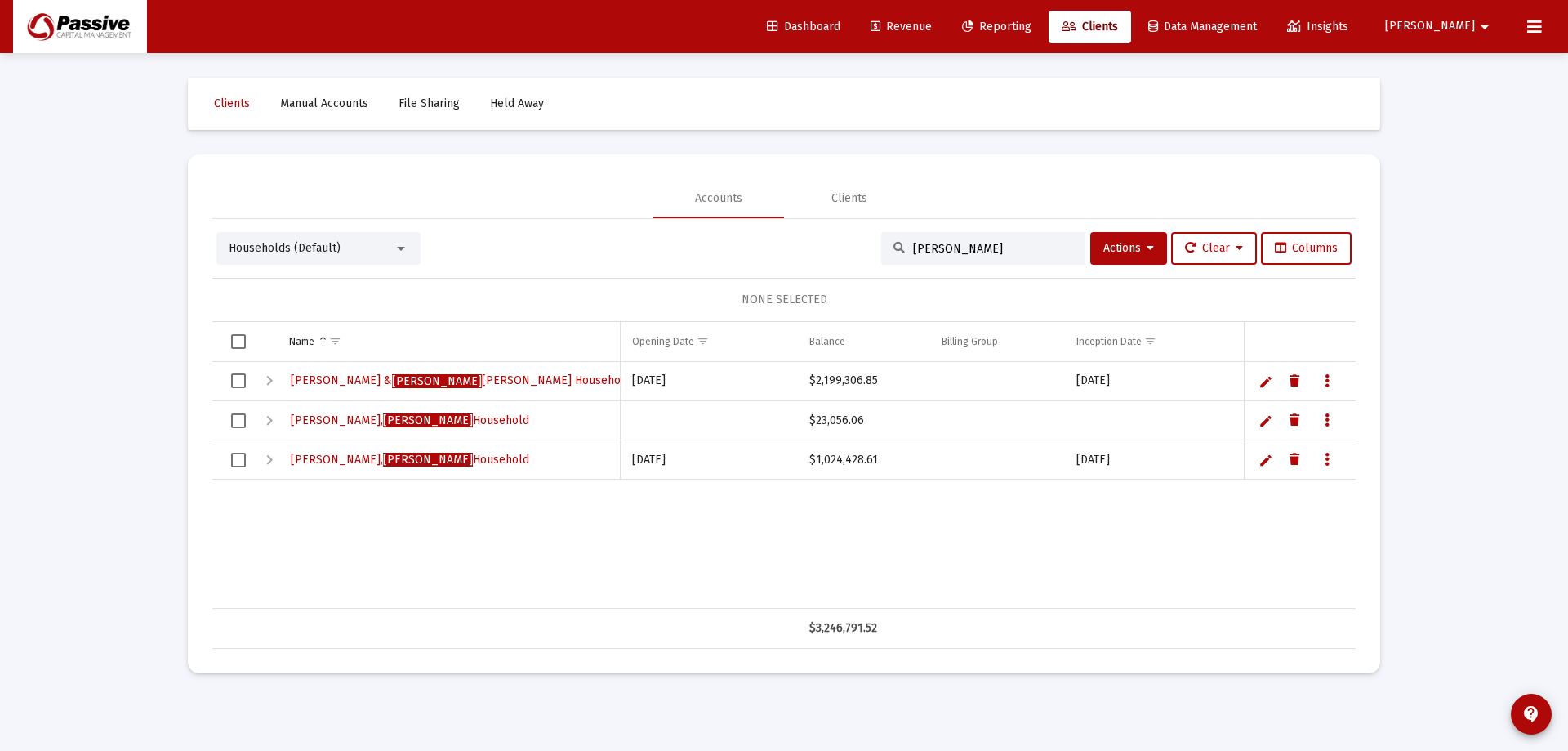
type input "[PERSON_NAME]"
click at [1331, 461] on link "Data grid" at bounding box center [1327, 459] width 14 height 14
click at [1264, 463] on div at bounding box center [784, 375] width 1568 height 751
click at [1265, 460] on link "Edit" at bounding box center [1265, 459] width 14 height 14
click at [343, 459] on input "[PERSON_NAME]" at bounding box center [449, 459] width 343 height 39
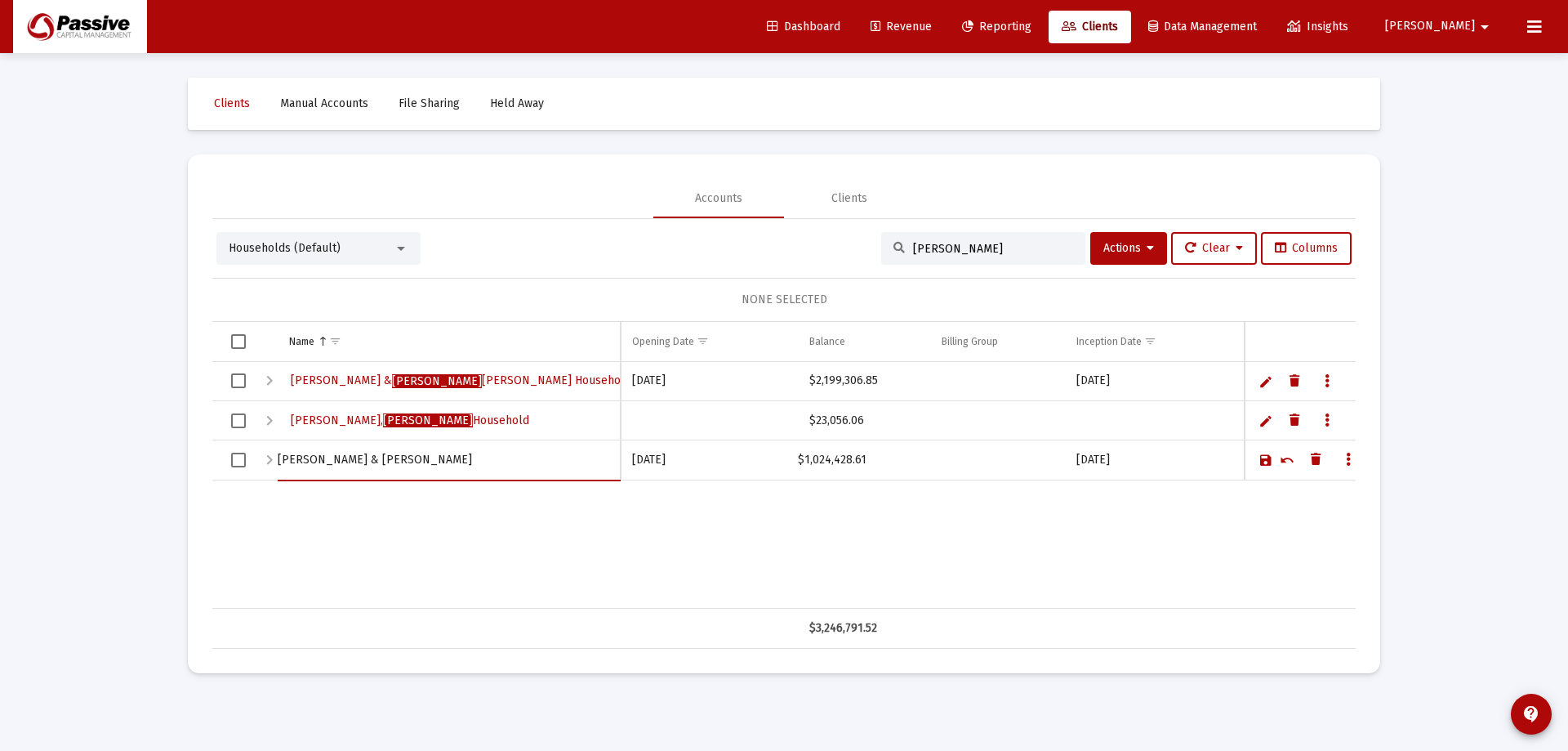
type input "[PERSON_NAME] & [PERSON_NAME]"
click at [1270, 466] on link "Save" at bounding box center [1265, 459] width 14 height 14
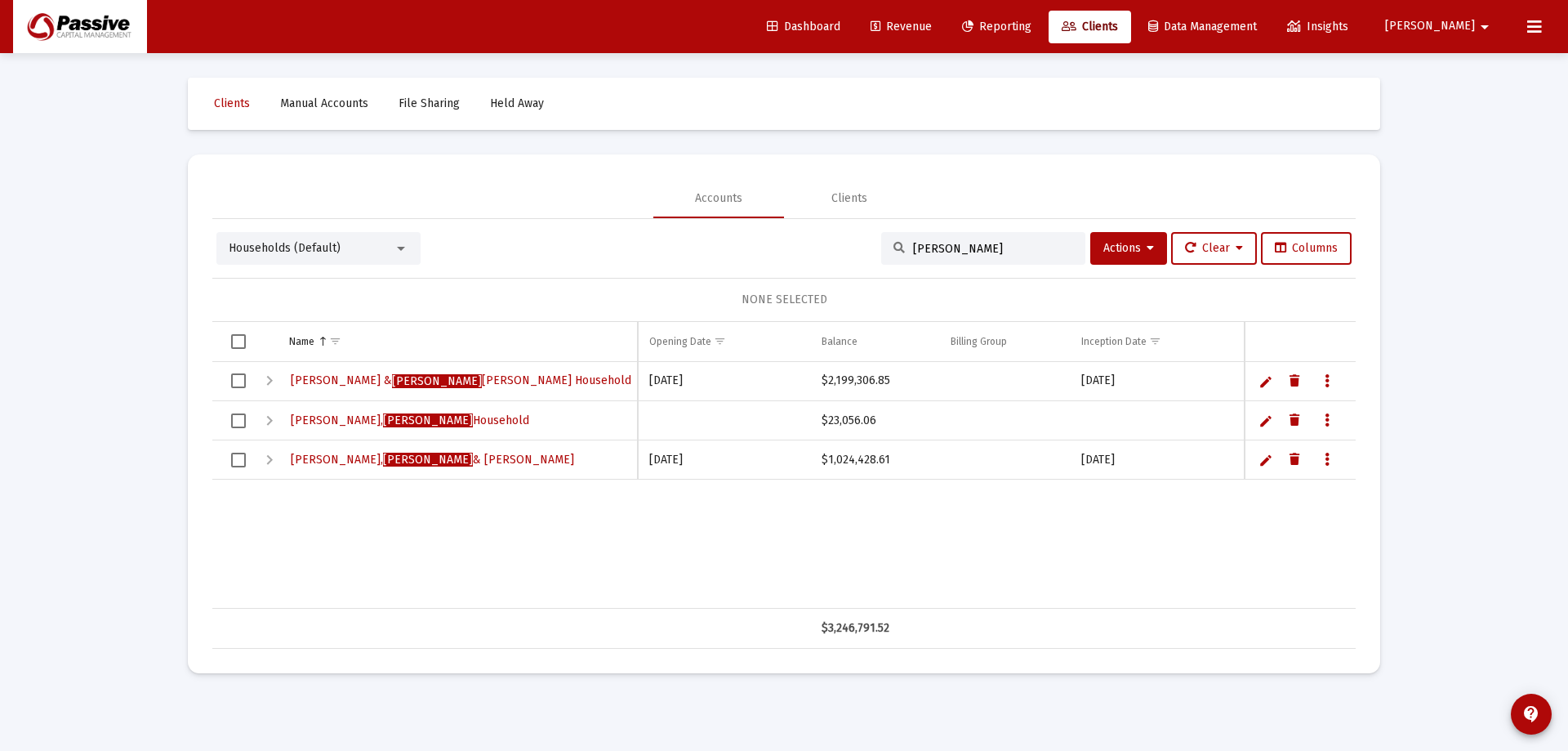
click at [649, 543] on div "[PERSON_NAME] & [PERSON_NAME] Household [DATE] $2,199,306.85 [DATE] [PERSON_NAM…" at bounding box center [786, 484] width 1149 height 247
click at [659, 524] on div "[PERSON_NAME] & [PERSON_NAME] Household [DATE] $2,199,306.85 [DATE] [PERSON_NAM…" at bounding box center [786, 484] width 1149 height 247
click at [1032, 28] on span "Reporting" at bounding box center [997, 27] width 69 height 14
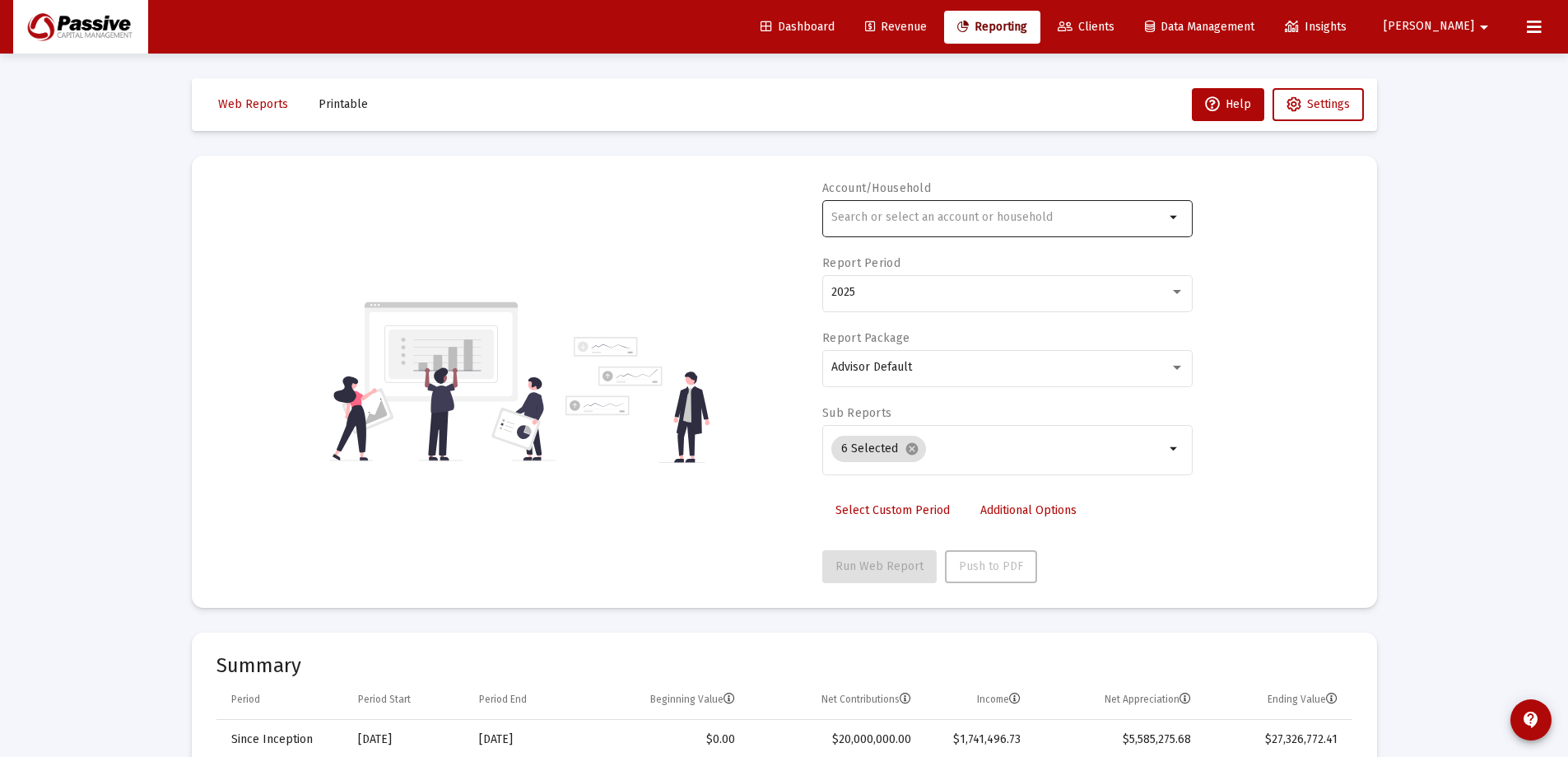
click at [967, 211] on input "text" at bounding box center [998, 218] width 333 height 13
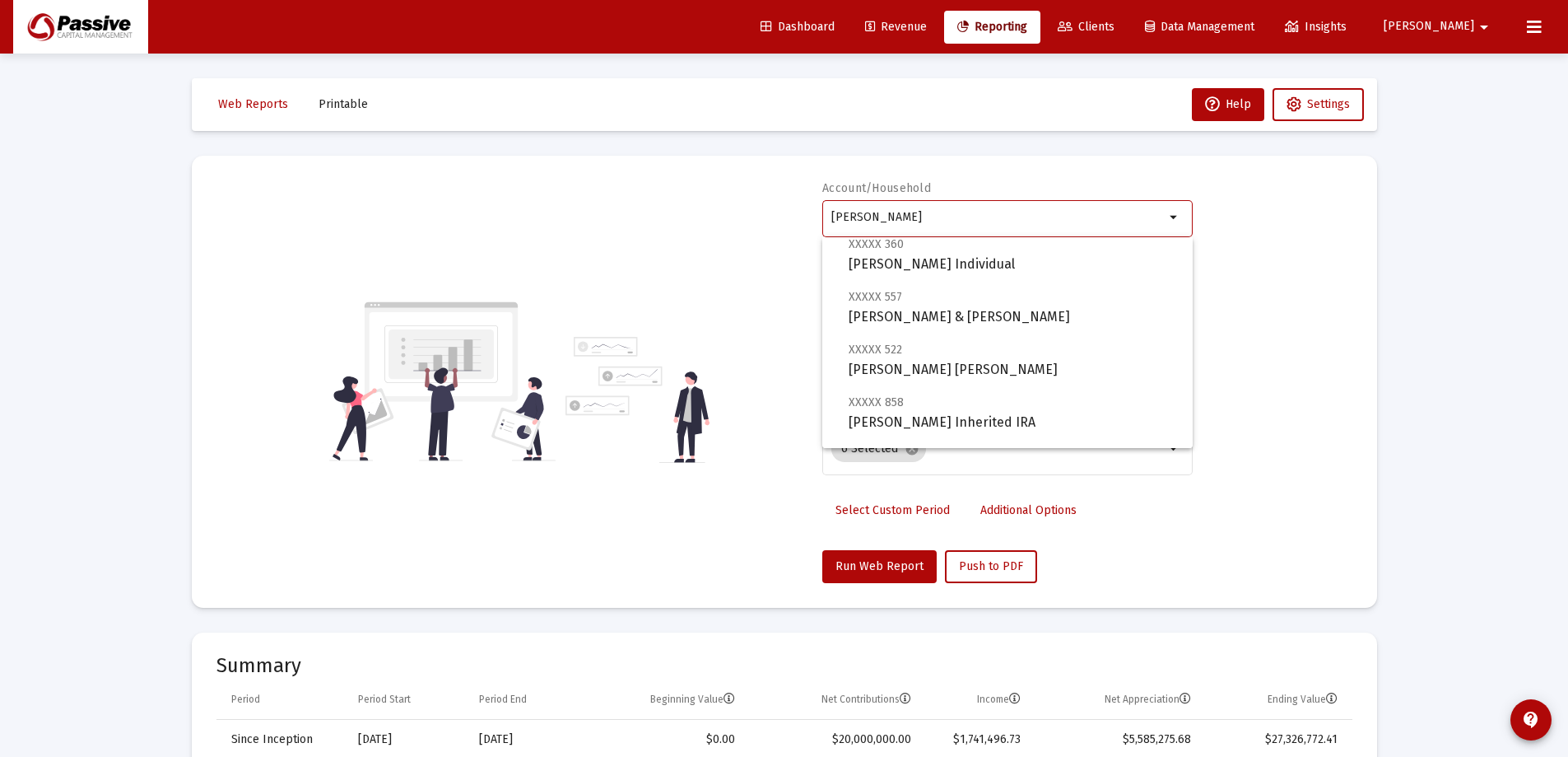
scroll to position [165, 0]
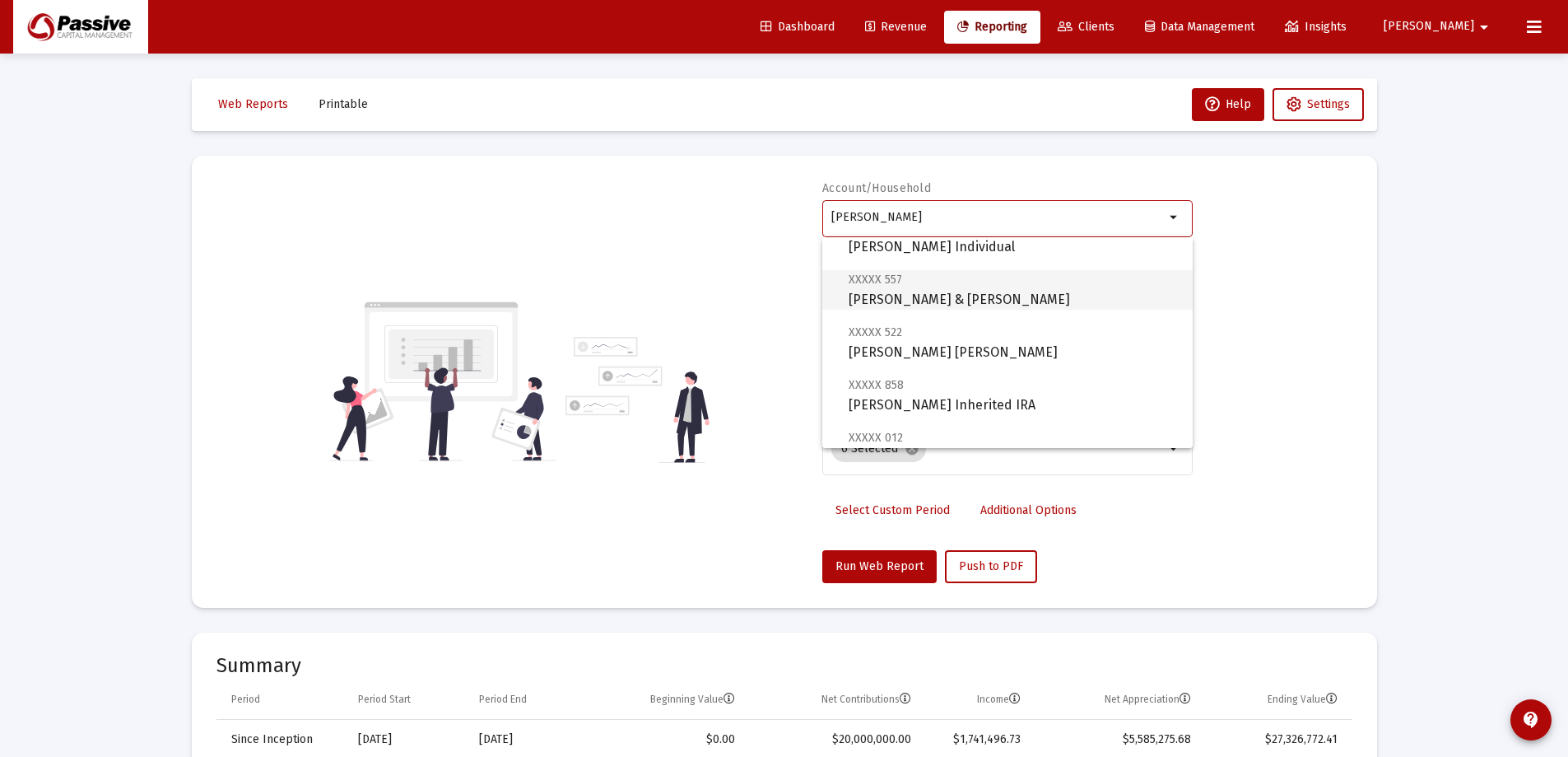
click at [1017, 293] on span "XXXXX 557 [PERSON_NAME] & [PERSON_NAME]" at bounding box center [1014, 290] width 331 height 40
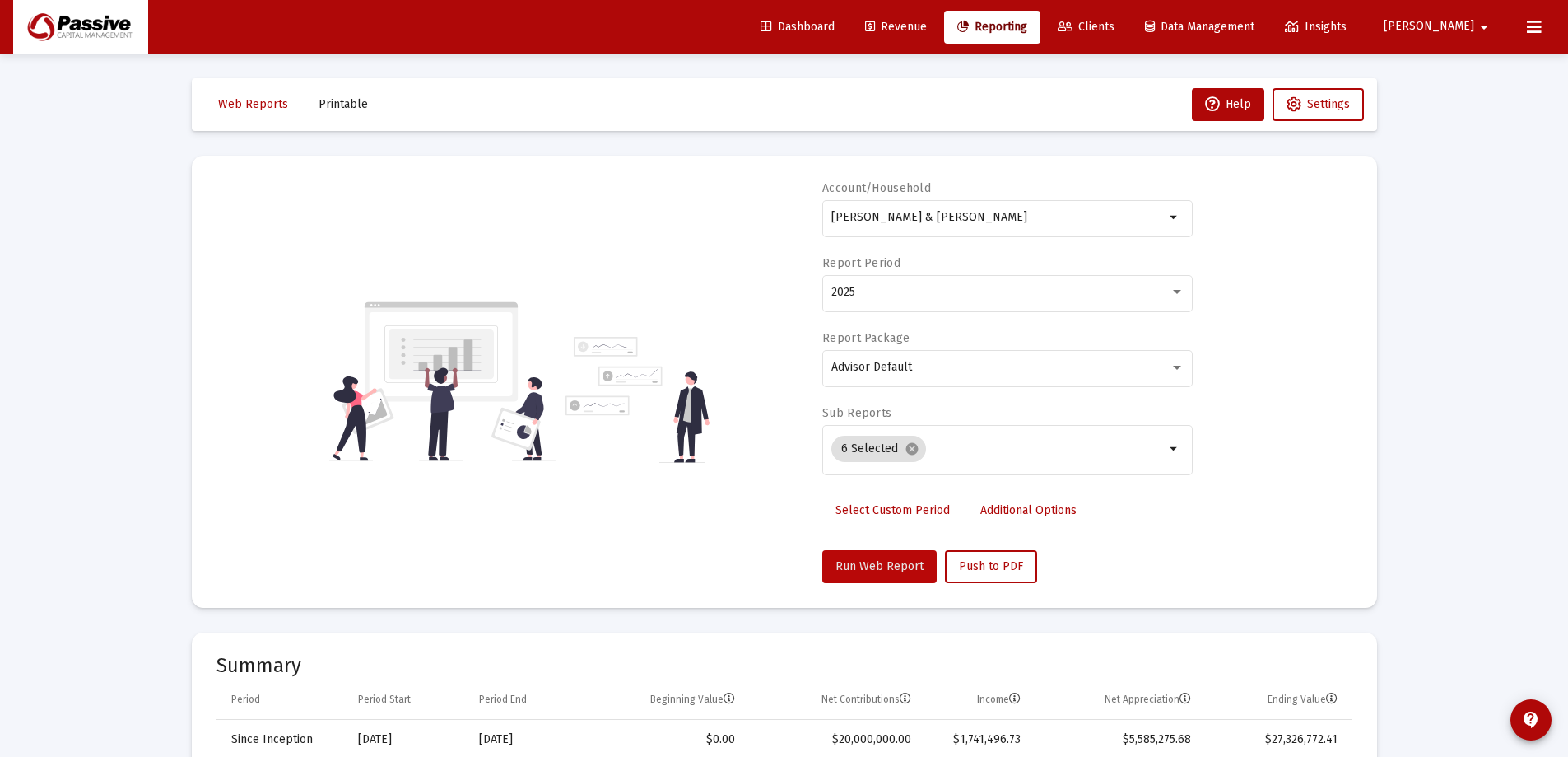
click at [883, 568] on span "Run Web Report" at bounding box center [880, 566] width 88 height 14
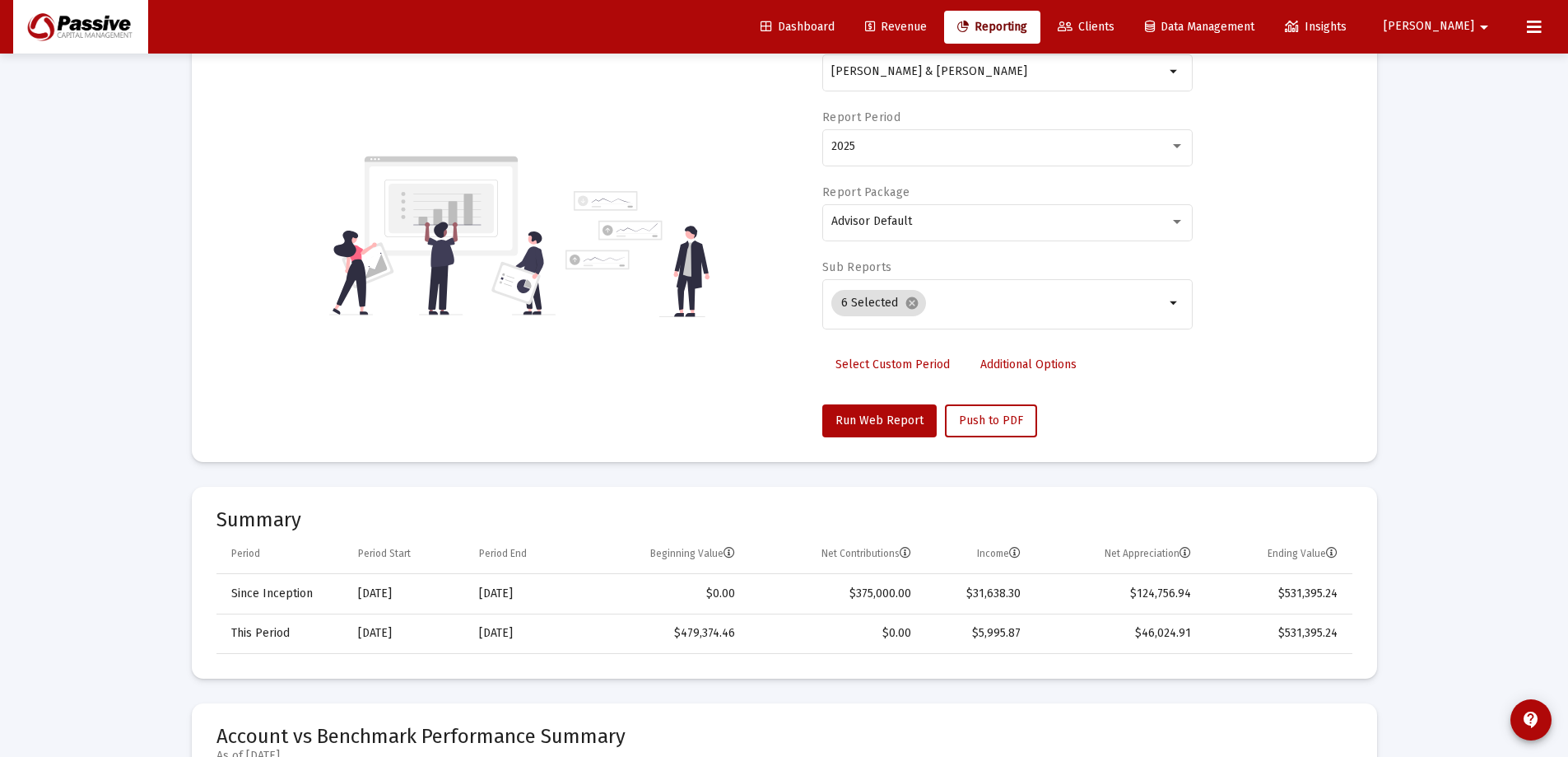
scroll to position [0, 0]
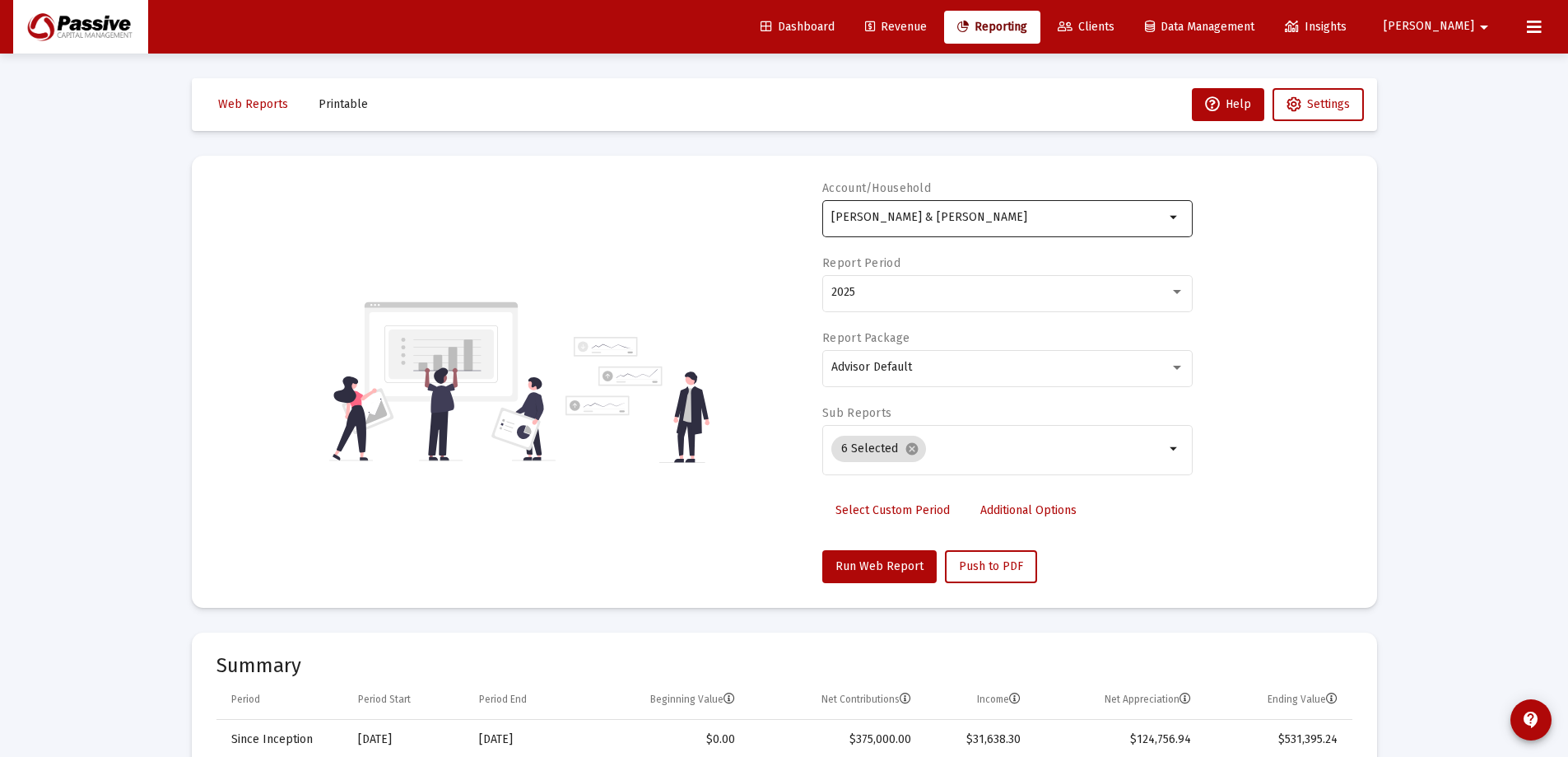
click at [1035, 223] on input "[PERSON_NAME] & [PERSON_NAME]" at bounding box center [998, 218] width 333 height 13
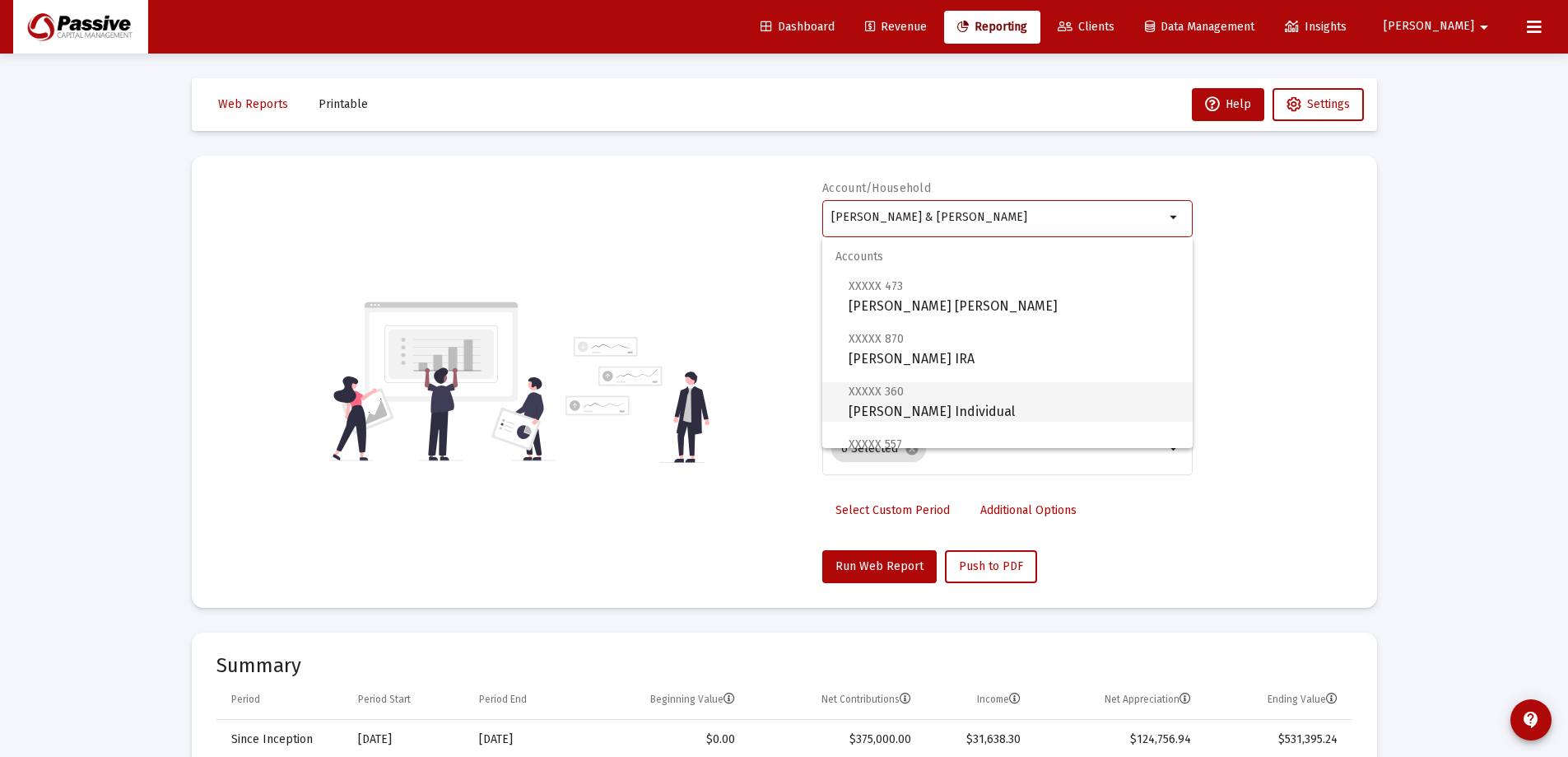
click at [994, 403] on span "XXXXX 360 [PERSON_NAME] Individual" at bounding box center [1014, 401] width 331 height 40
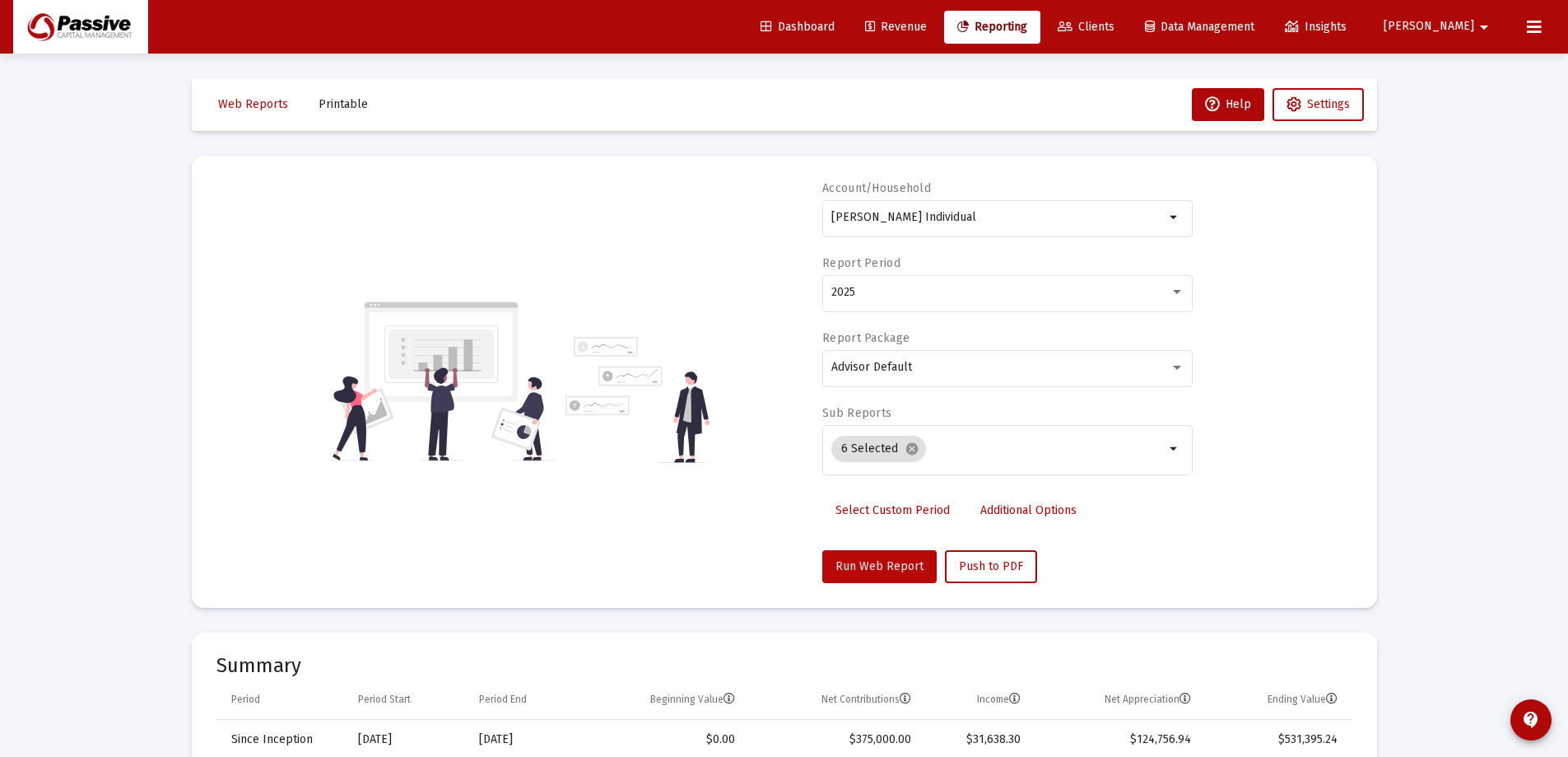
click at [896, 571] on span "Run Web Report" at bounding box center [880, 566] width 88 height 14
click at [1017, 204] on div "[PERSON_NAME] Individual" at bounding box center [998, 217] width 333 height 40
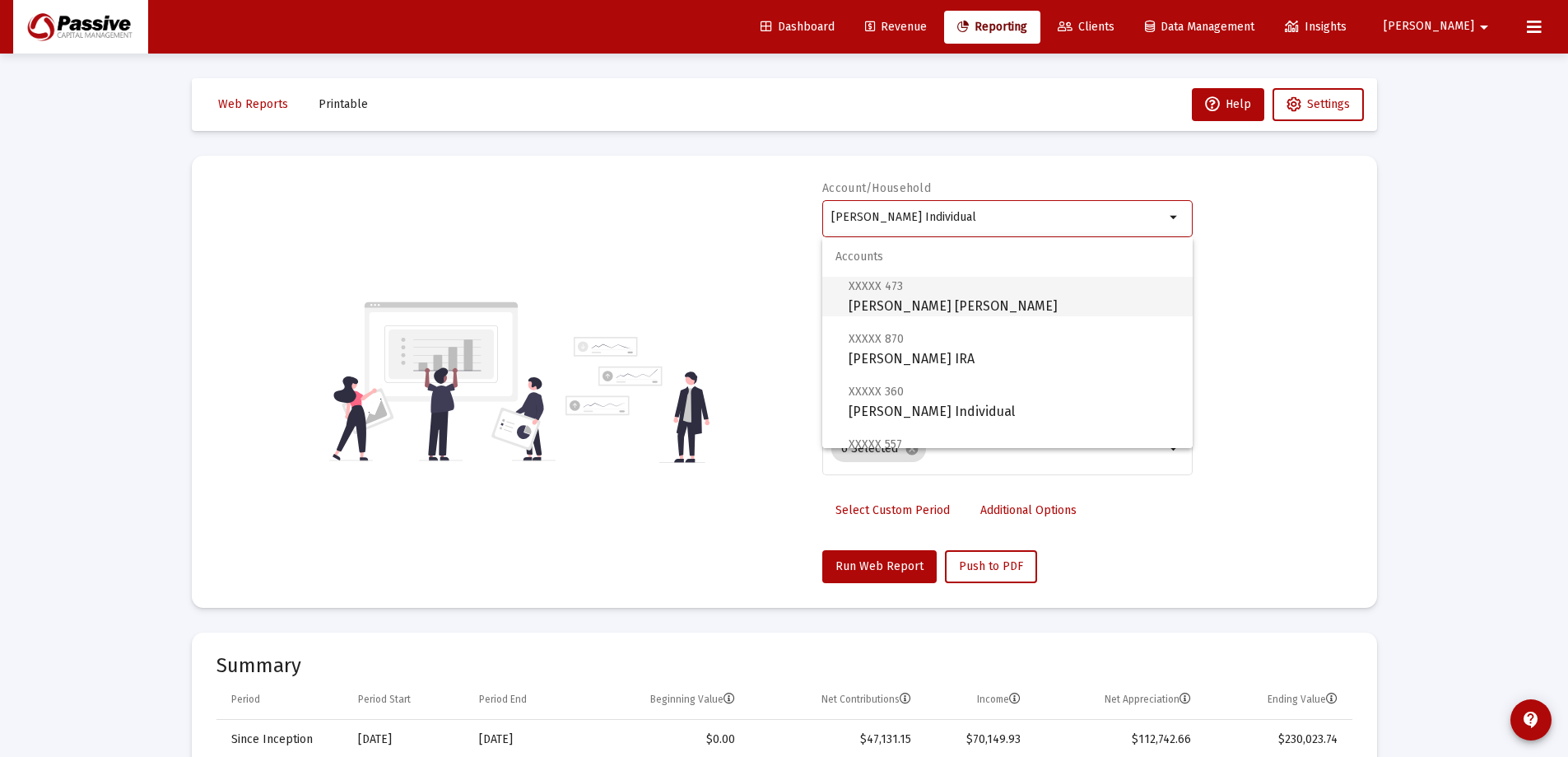
click at [1011, 313] on span "XXXXX 473 [PERSON_NAME] [PERSON_NAME]" at bounding box center [1014, 296] width 331 height 40
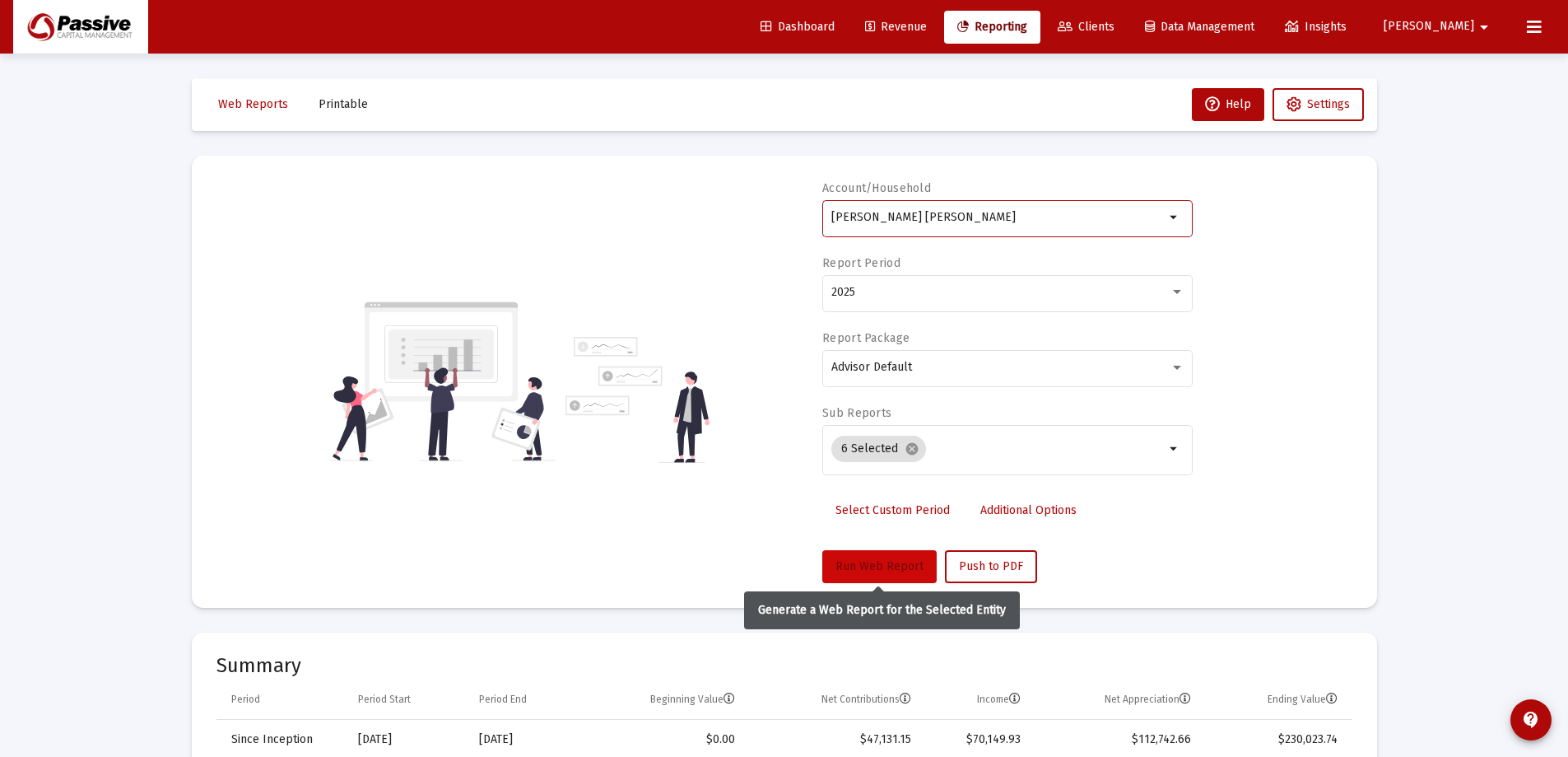
click at [902, 560] on span "Run Web Report" at bounding box center [880, 566] width 88 height 14
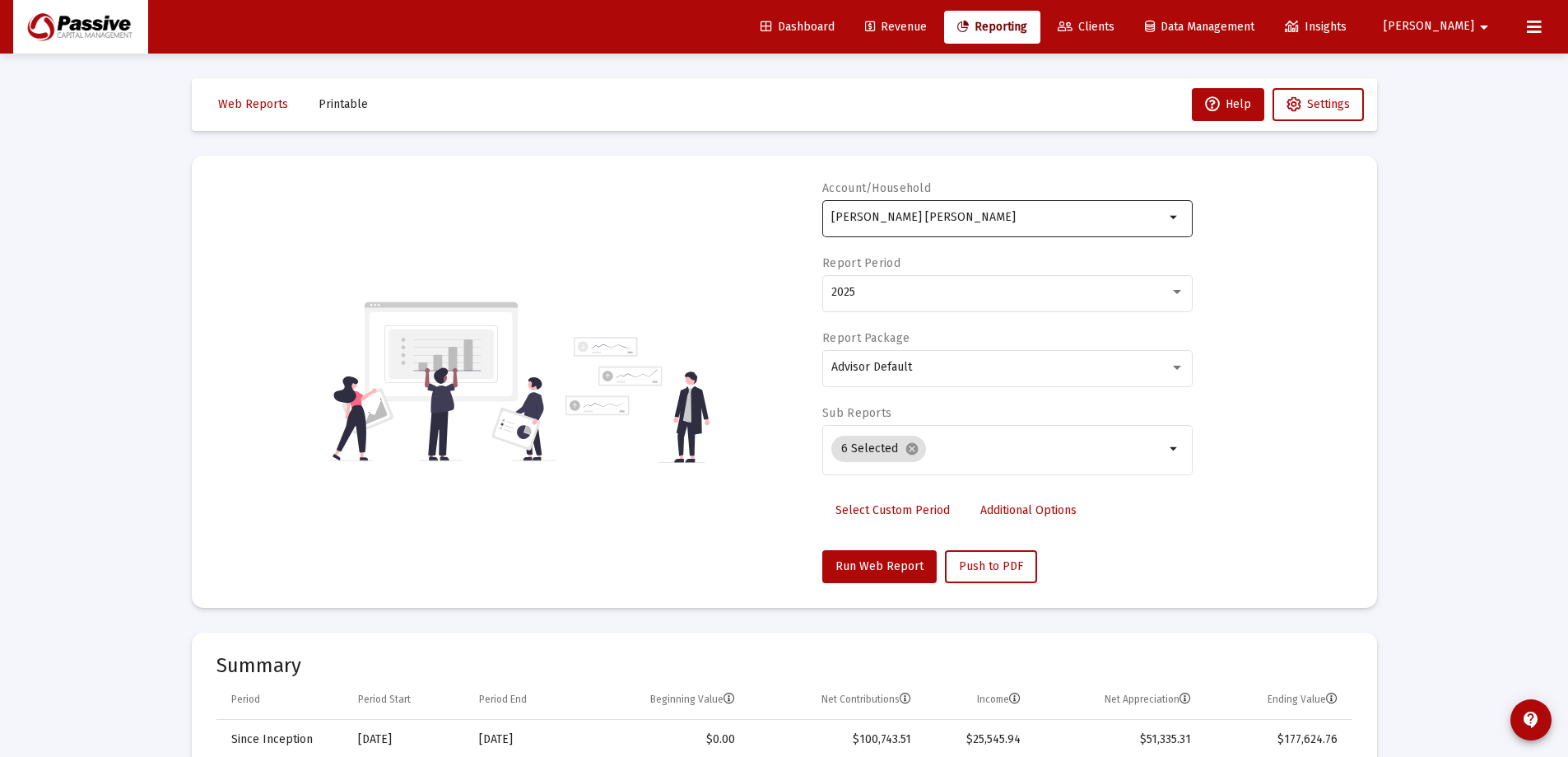
click at [997, 209] on div "[PERSON_NAME] [PERSON_NAME]" at bounding box center [998, 217] width 333 height 40
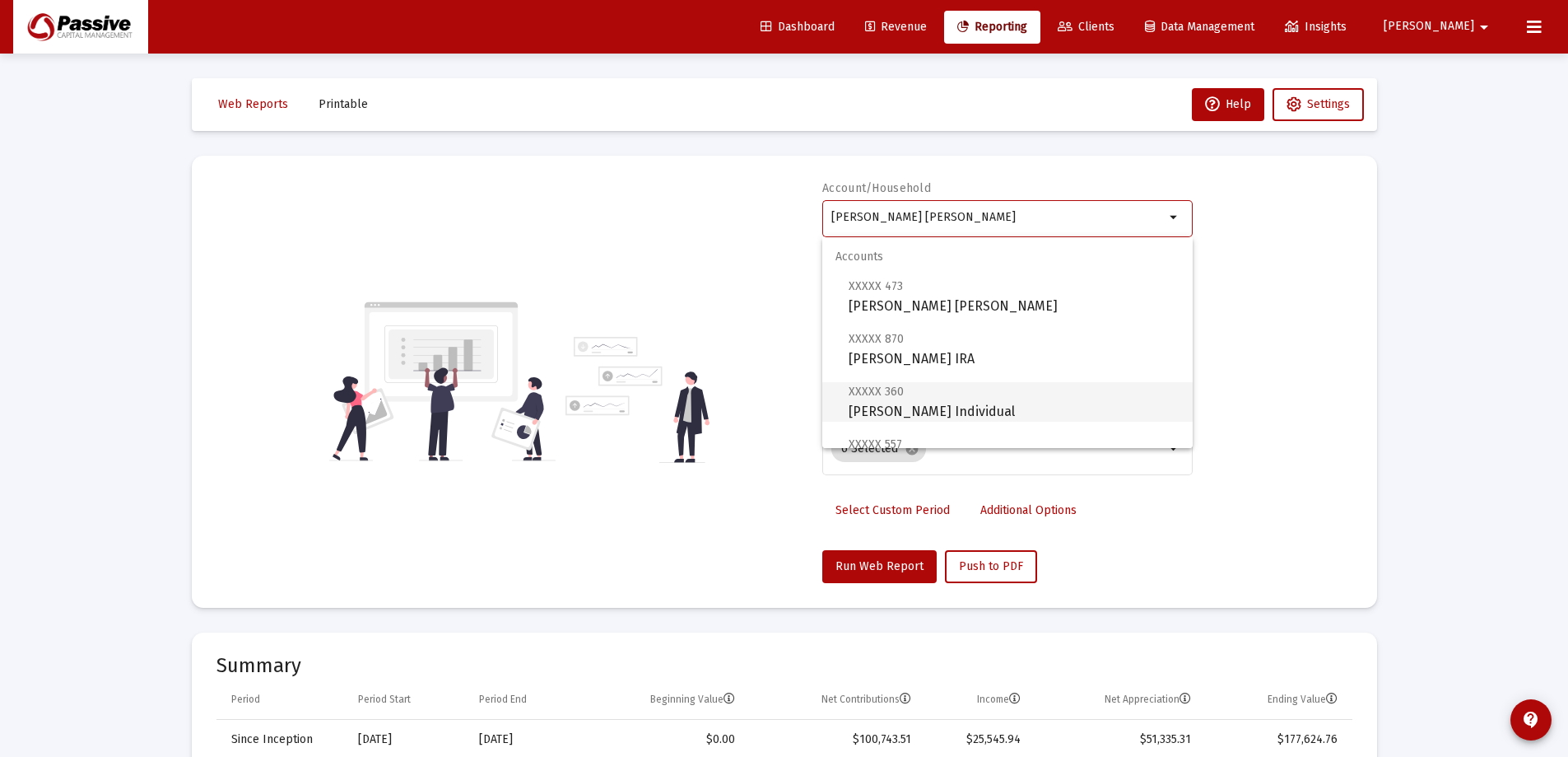
click at [998, 399] on span "XXXXX 360 [PERSON_NAME] Individual" at bounding box center [1014, 401] width 331 height 40
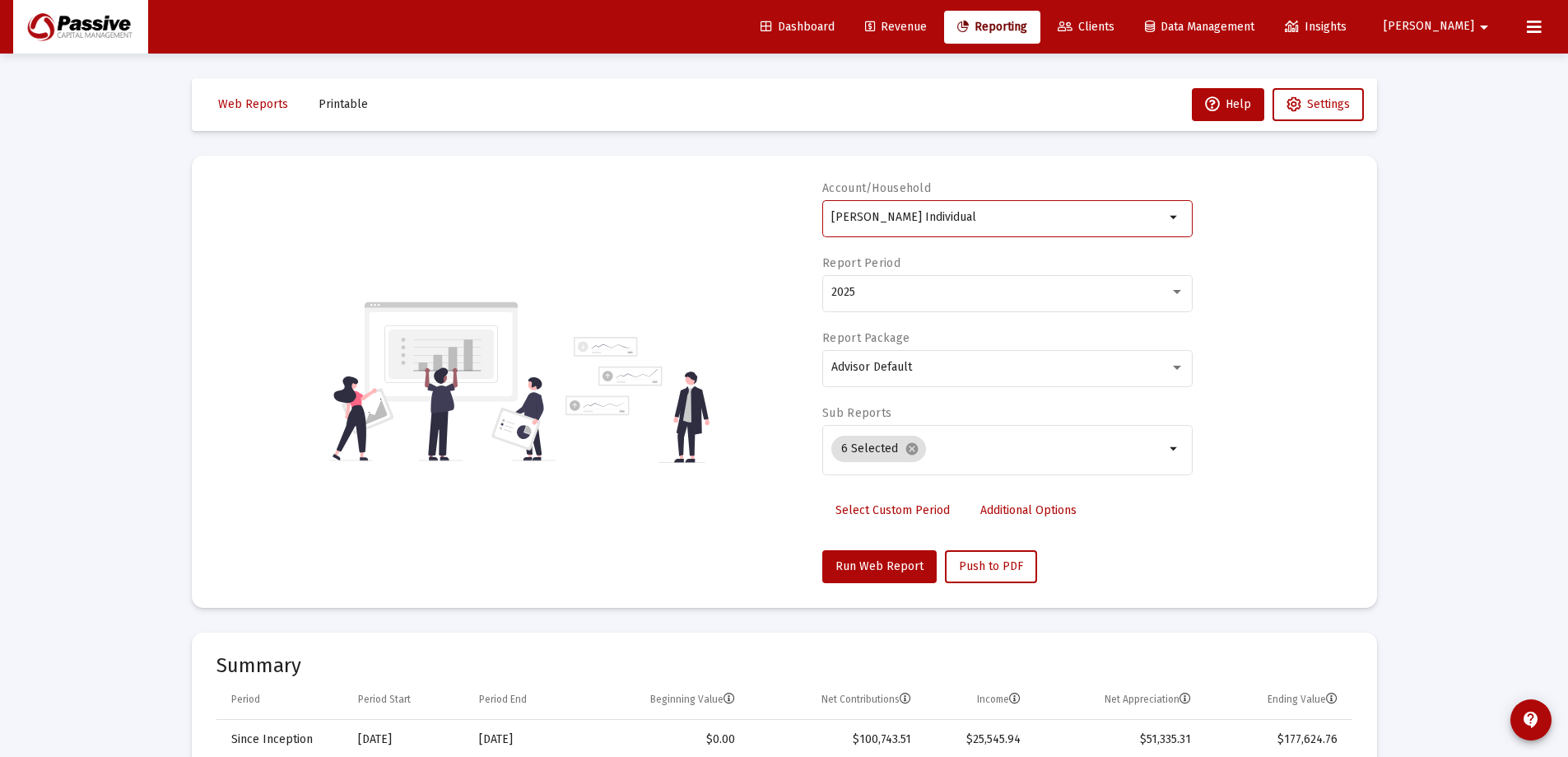
click at [1049, 212] on input "[PERSON_NAME] Individual" at bounding box center [998, 218] width 333 height 13
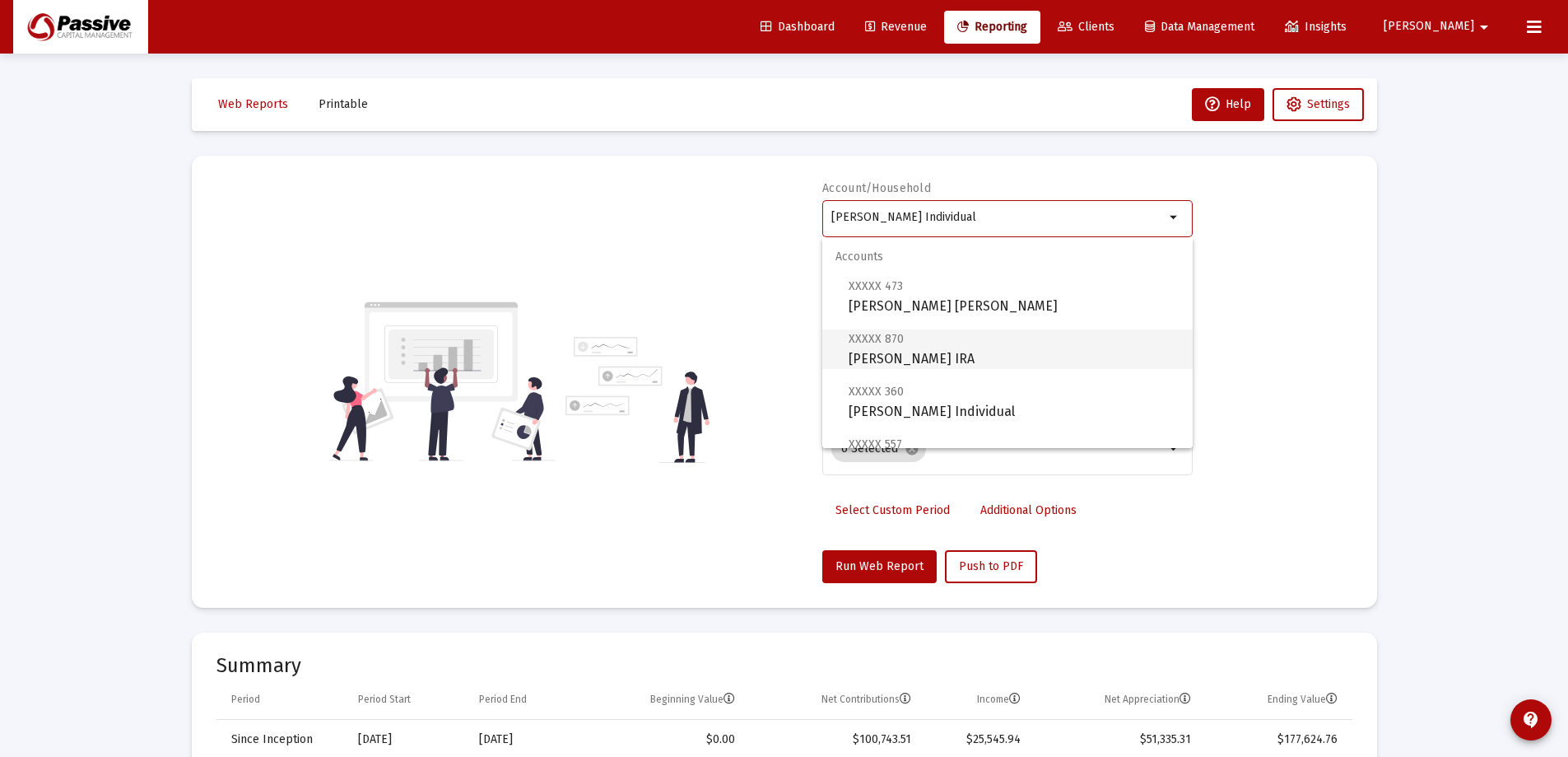
click at [1008, 357] on span "XXXXX 870 [PERSON_NAME] IRA" at bounding box center [1014, 348] width 331 height 40
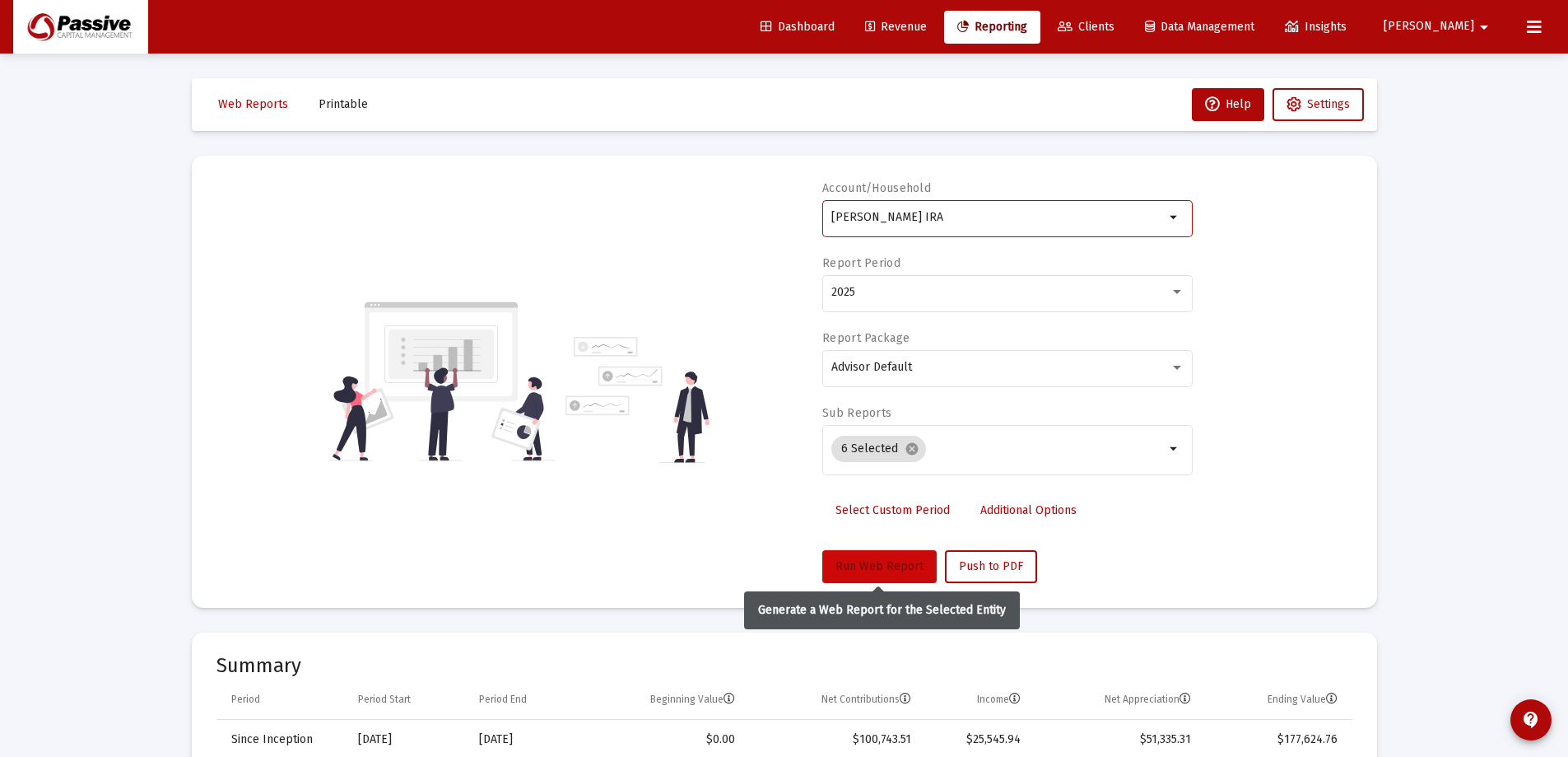
click at [894, 568] on span "Run Web Report" at bounding box center [880, 566] width 88 height 14
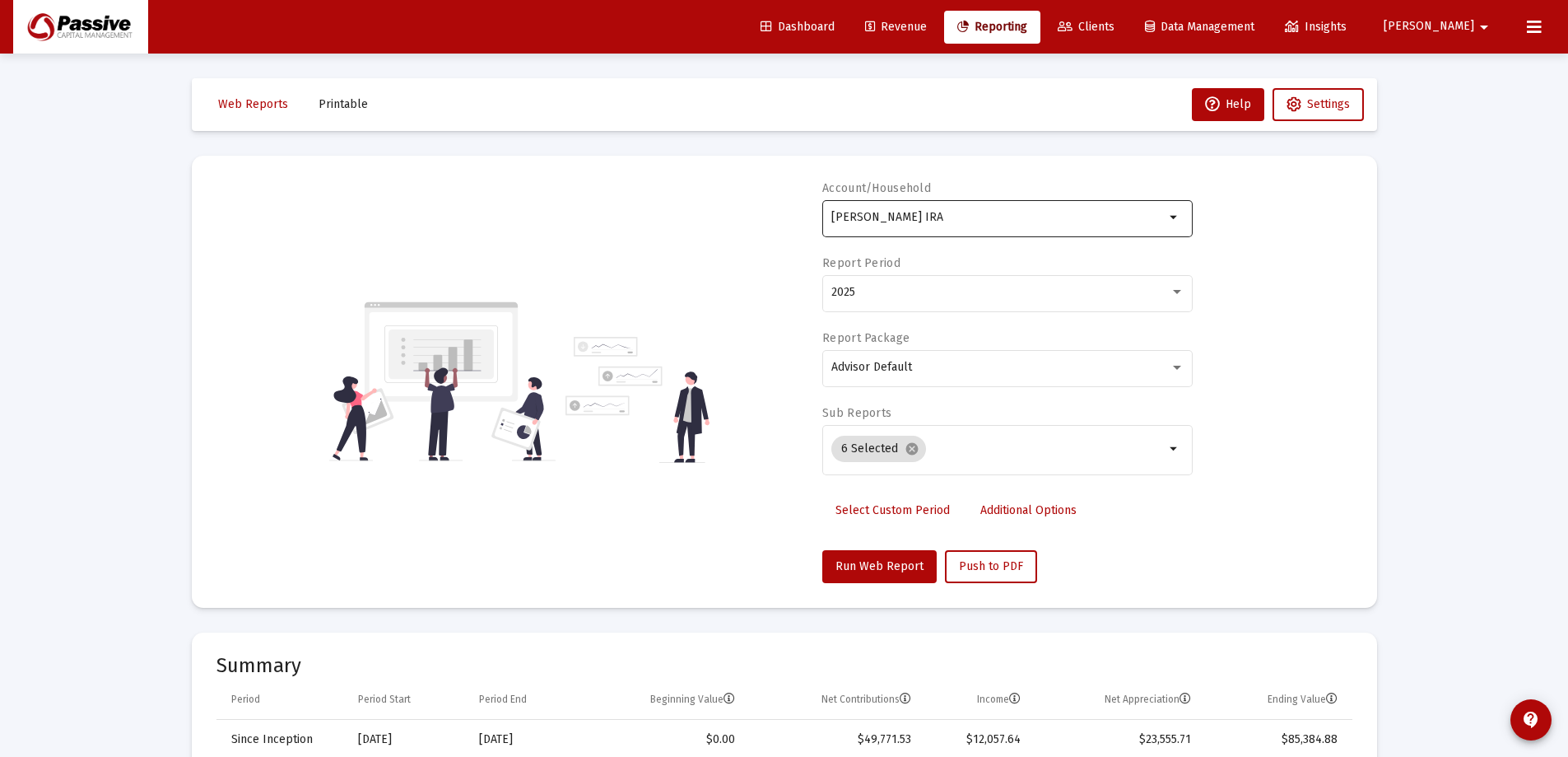
click at [1045, 225] on div "[PERSON_NAME] IRA" at bounding box center [998, 217] width 333 height 40
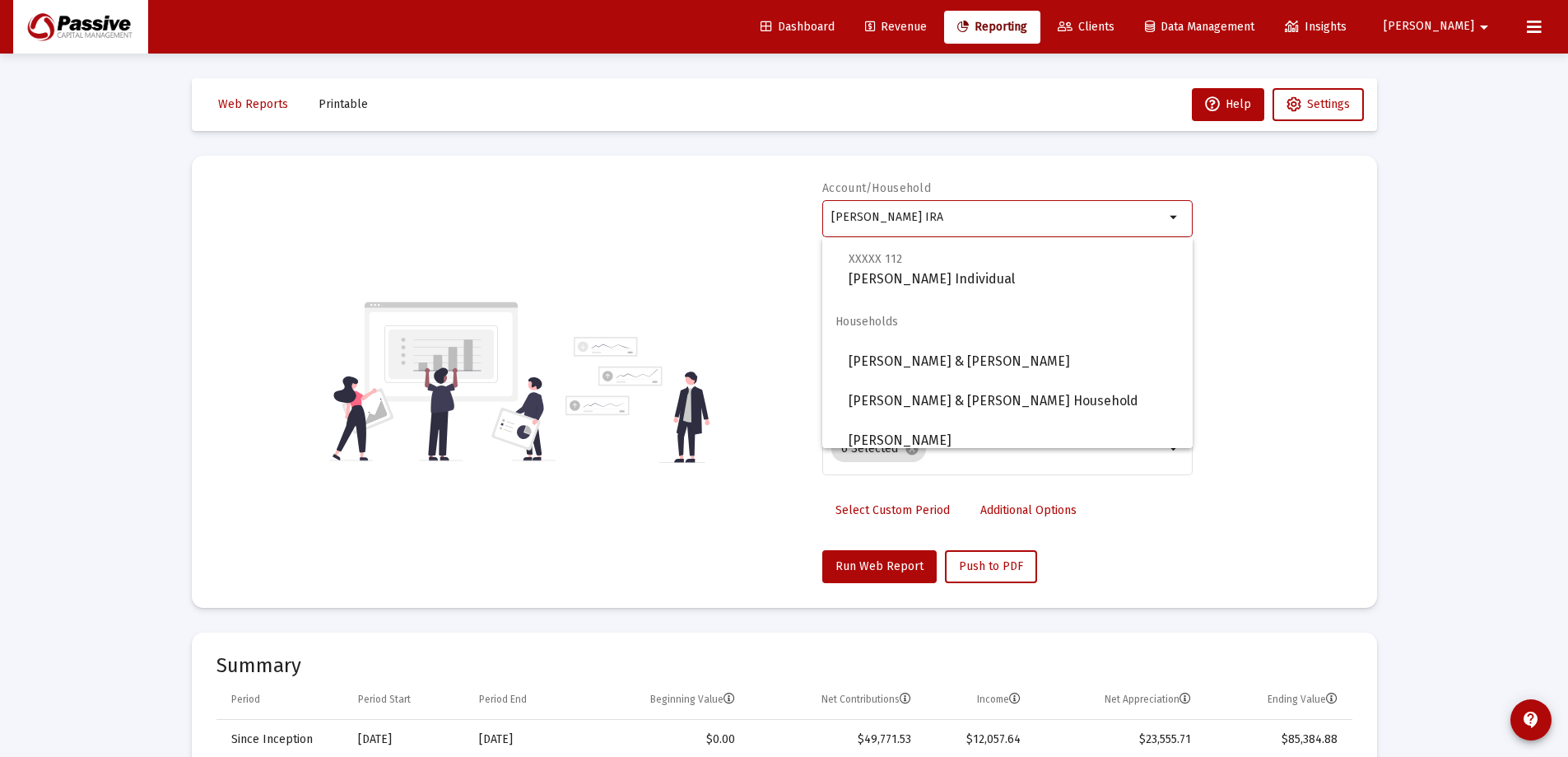
scroll to position [461, 0]
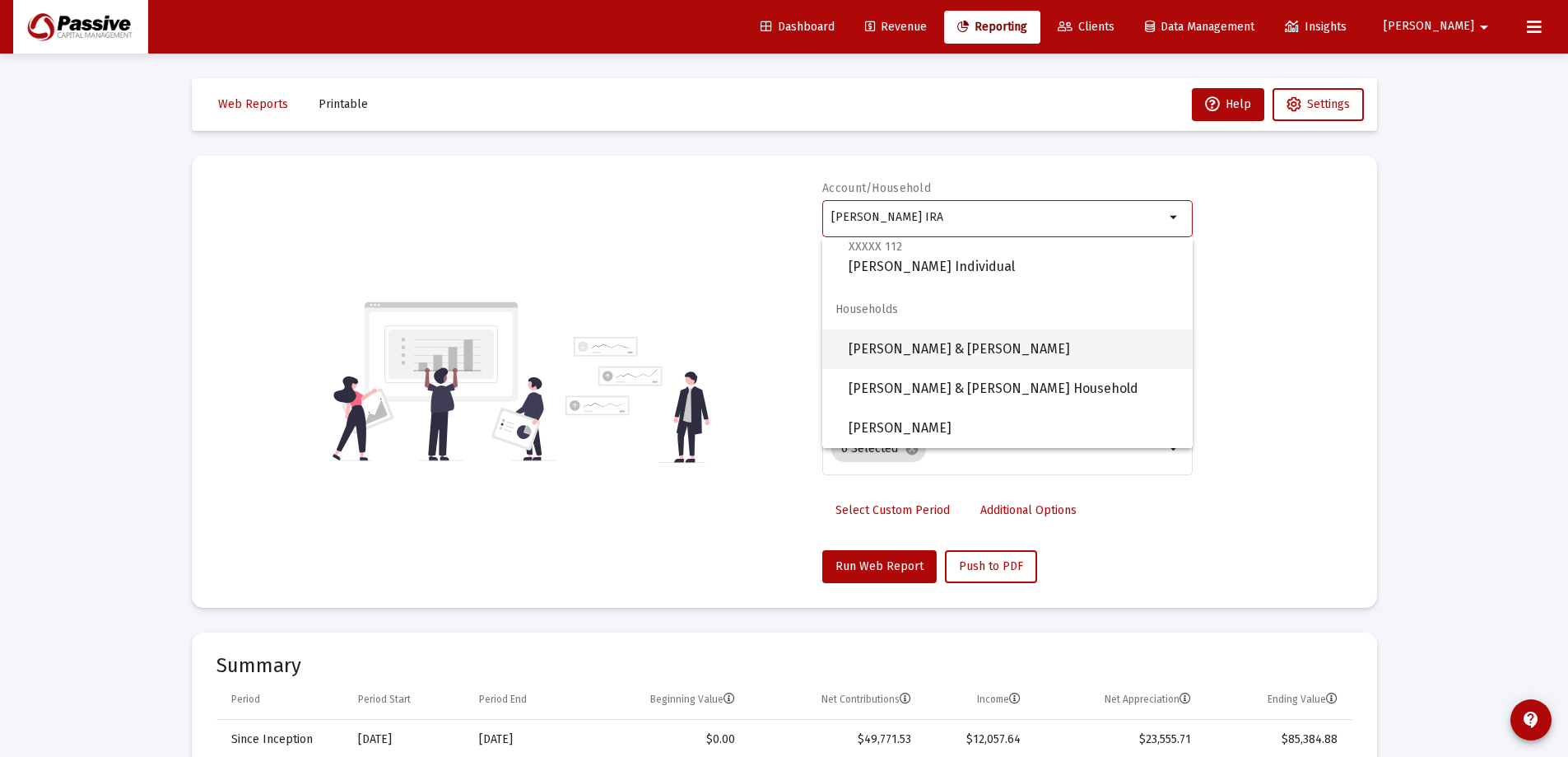
click at [1048, 347] on span "[PERSON_NAME] & [PERSON_NAME]" at bounding box center [1014, 348] width 331 height 39
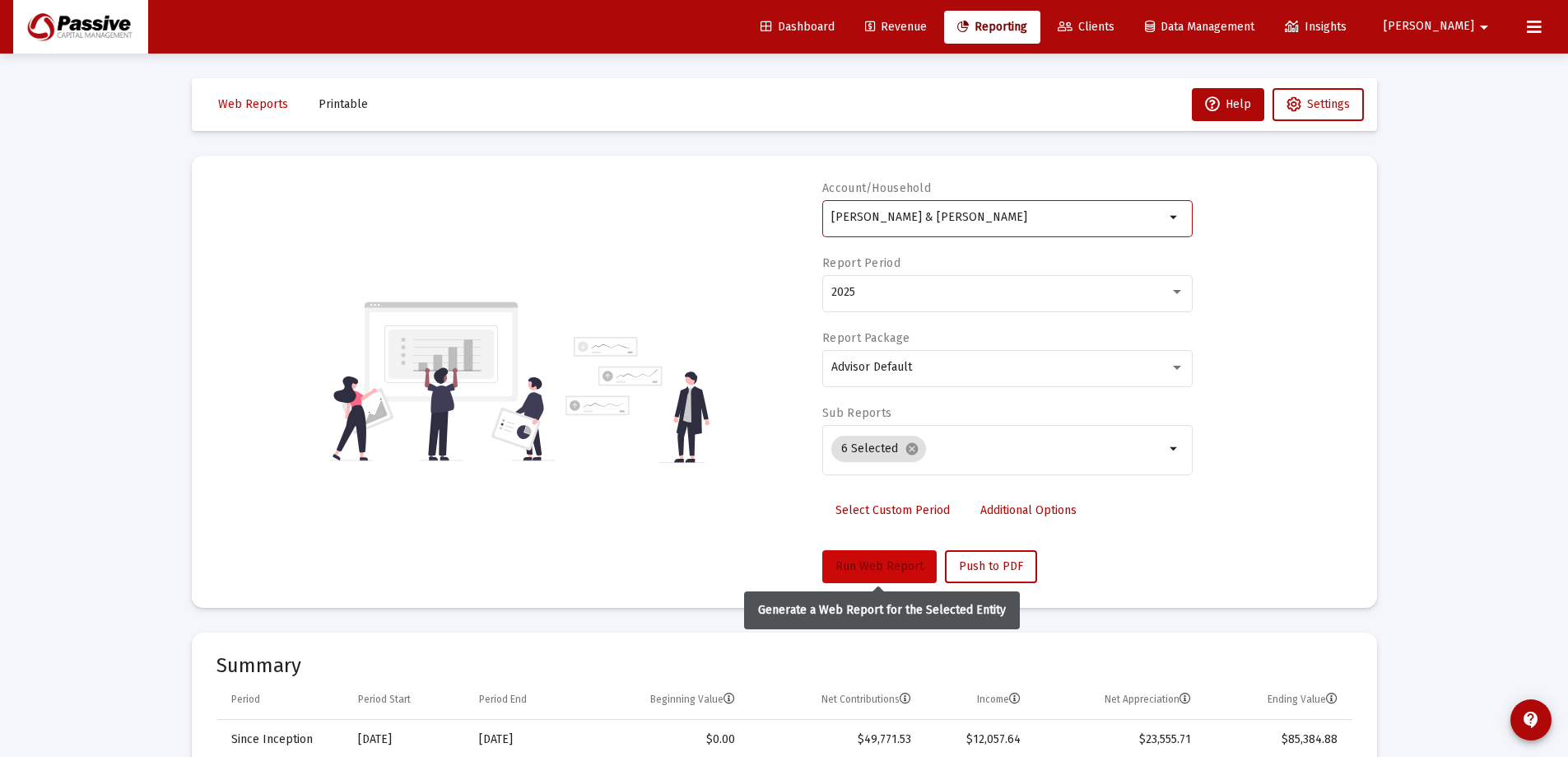
click at [896, 568] on span "Run Web Report" at bounding box center [880, 566] width 88 height 14
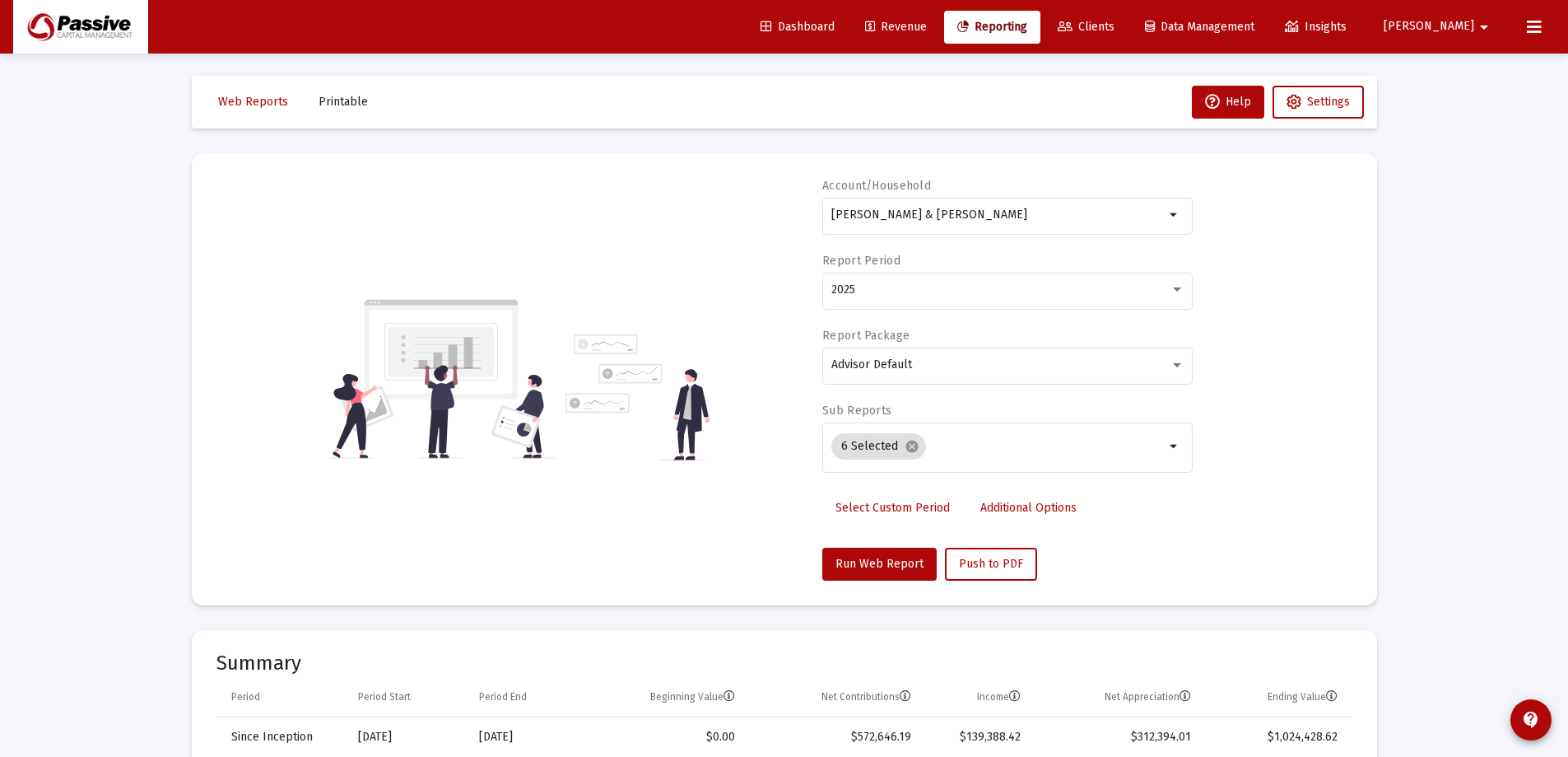
scroll to position [0, 0]
click at [1169, 264] on div "Report Period 2025" at bounding box center [1008, 293] width 370 height 75
click at [1119, 210] on div "[PERSON_NAME] & [PERSON_NAME]" at bounding box center [998, 217] width 333 height 40
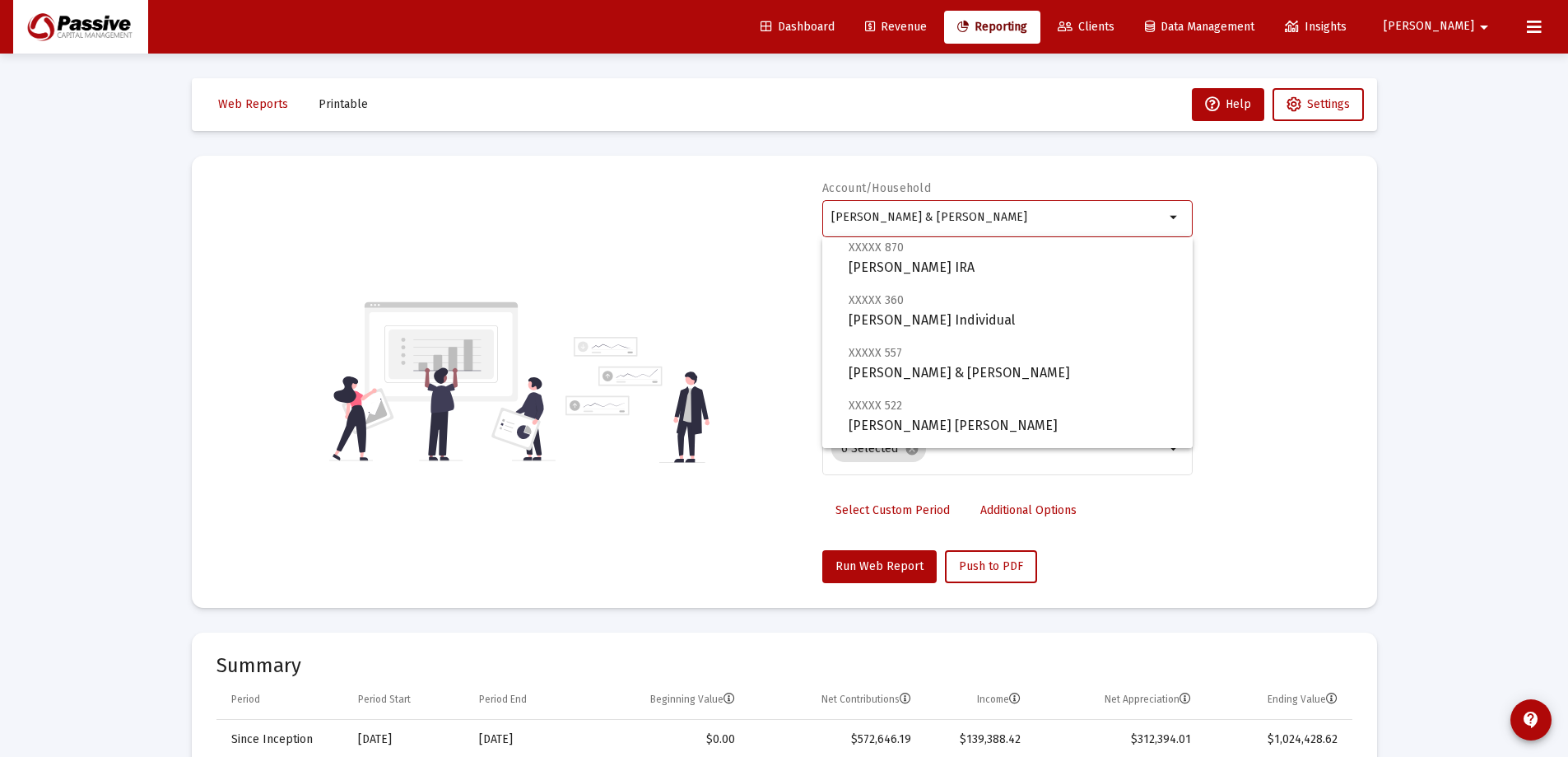
scroll to position [165, 0]
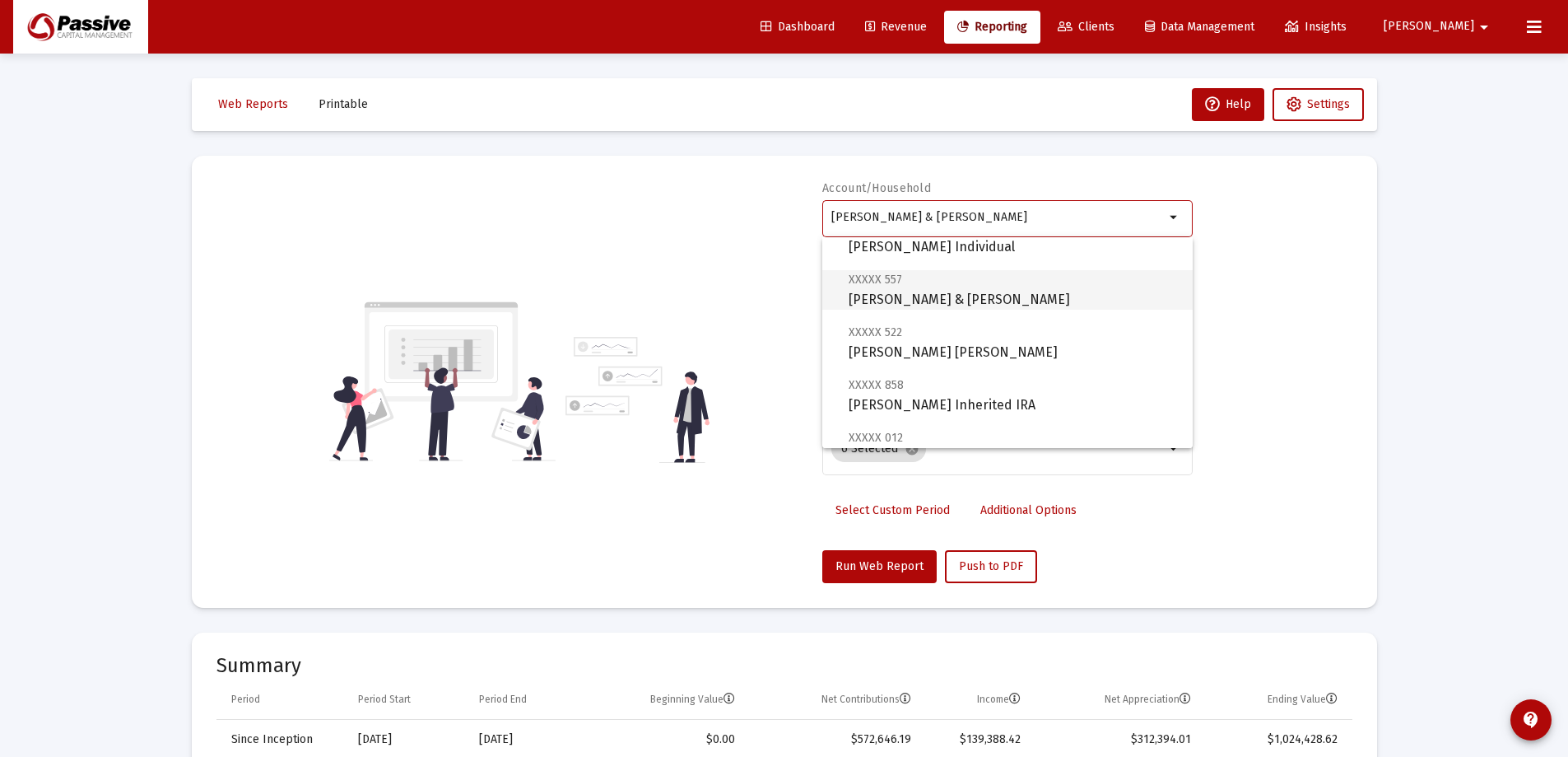
click at [1036, 299] on span "XXXXX 557 [PERSON_NAME] & [PERSON_NAME]" at bounding box center [1014, 290] width 331 height 40
type input "[PERSON_NAME] & [PERSON_NAME]"
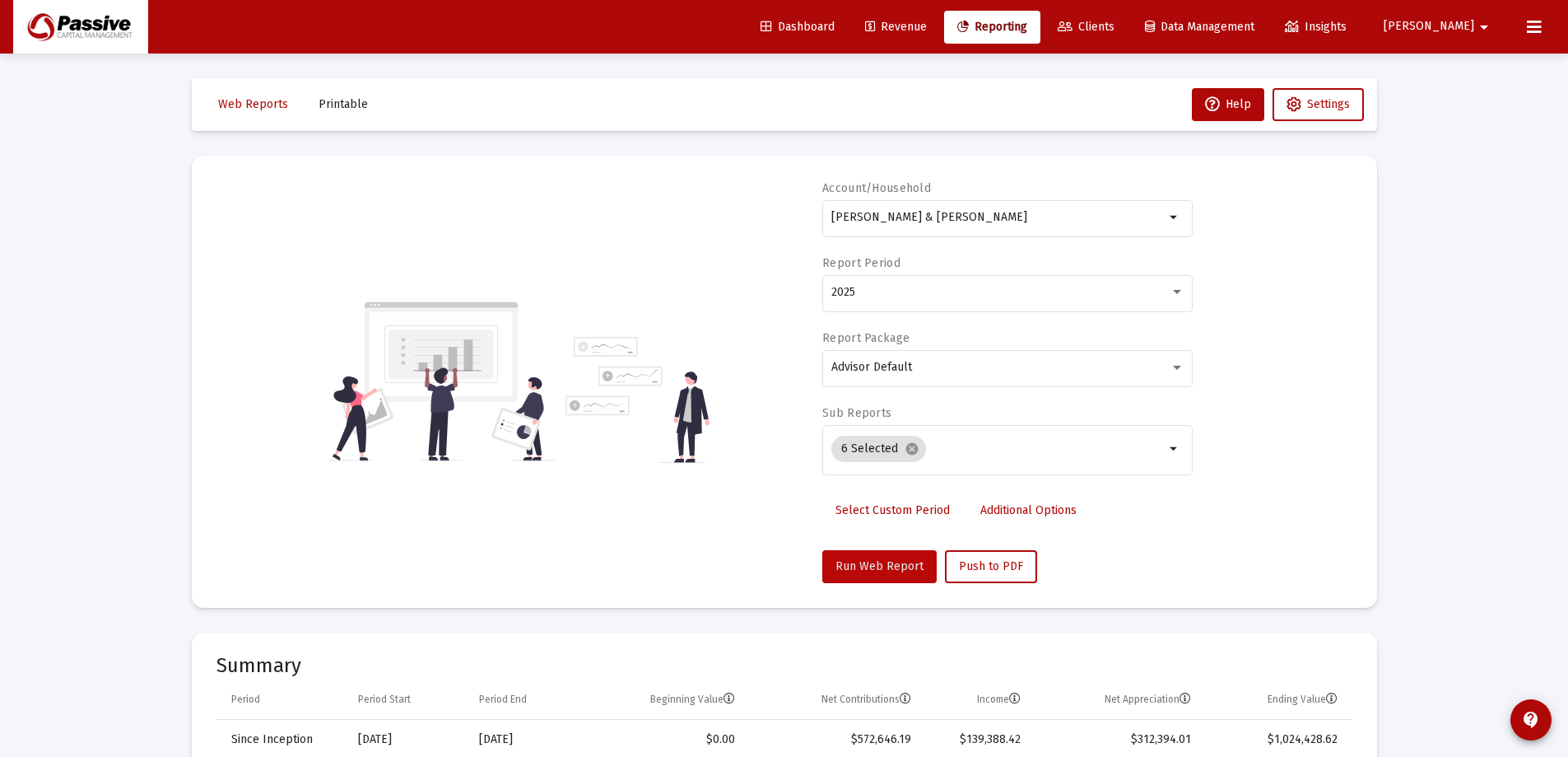
click at [891, 575] on button "Run Web Report" at bounding box center [879, 566] width 114 height 33
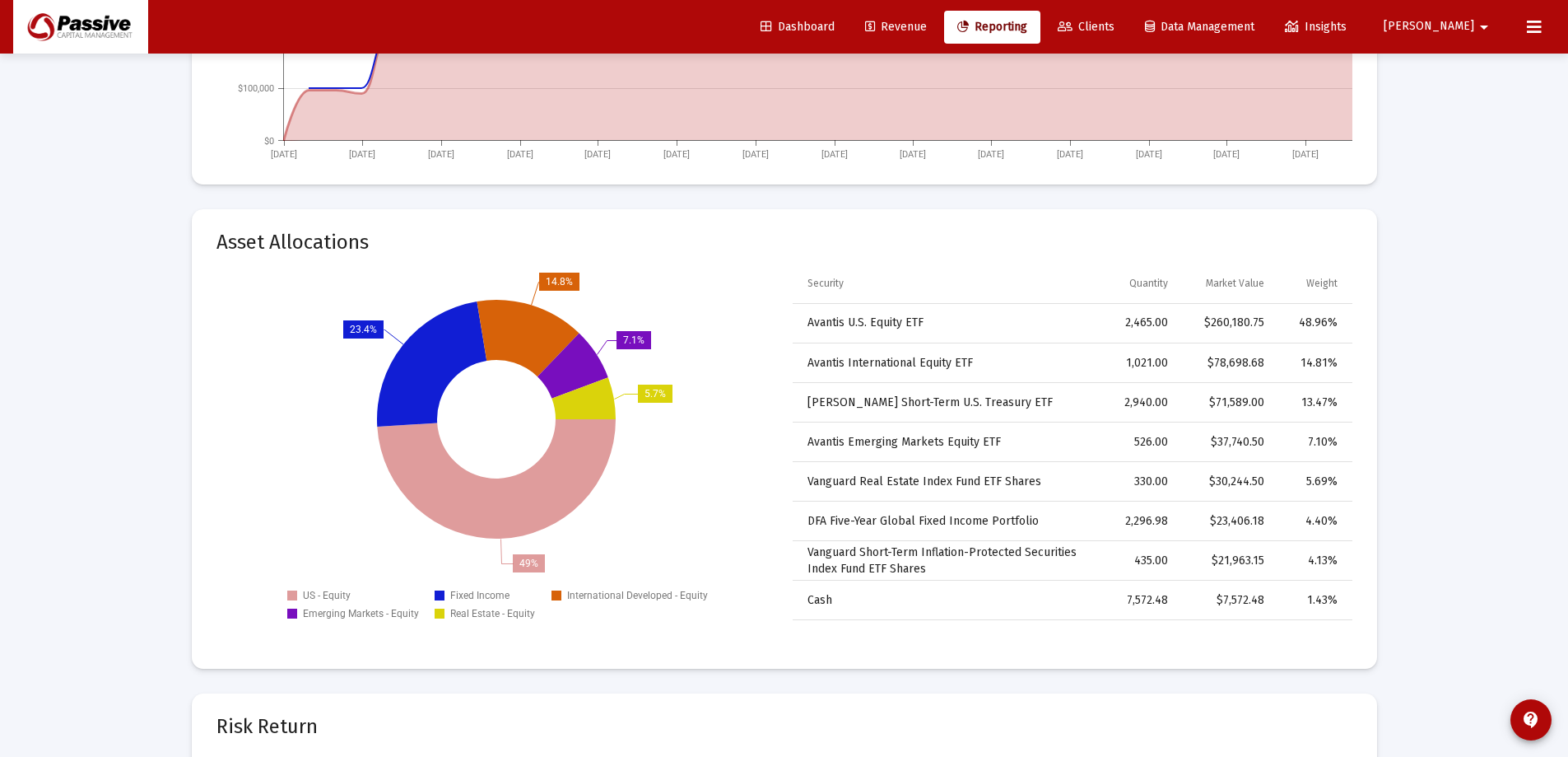
scroll to position [2058, 0]
